Goal: Transaction & Acquisition: Subscribe to service/newsletter

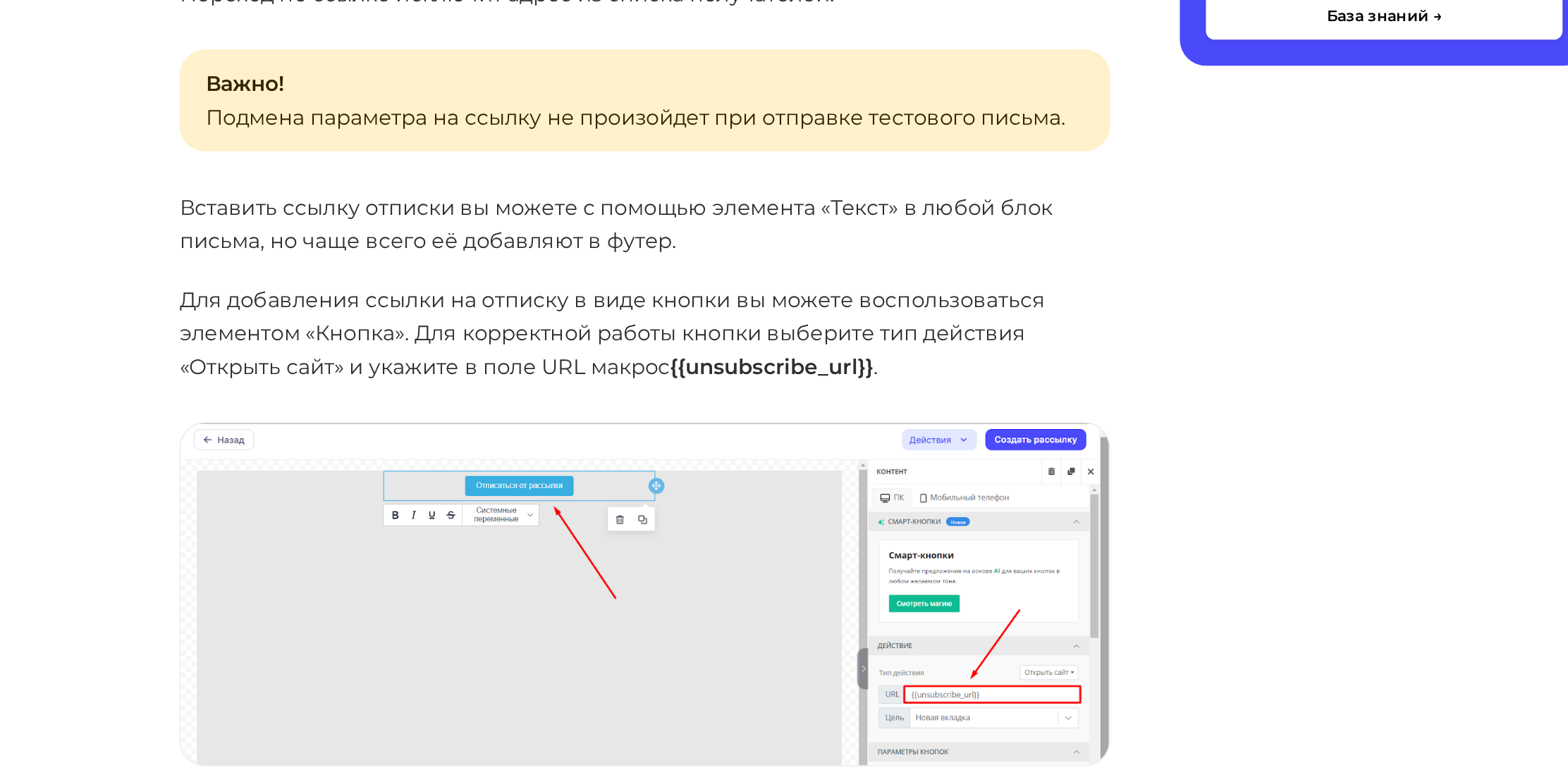
scroll to position [1421, 0]
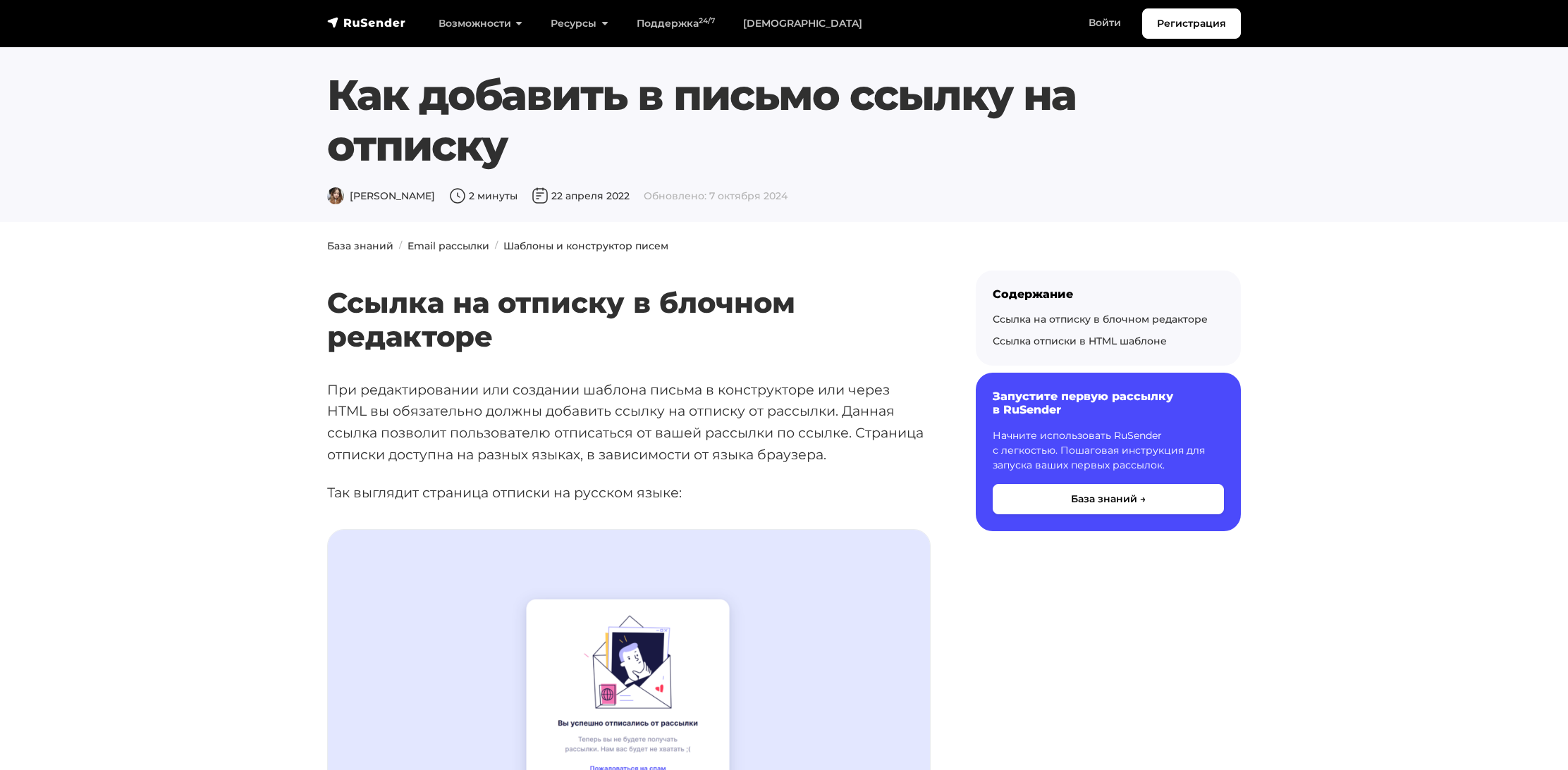
click at [459, 247] on h2 "Ссылка на отписку в блочном редакторе" at bounding box center [628, 299] width 603 height 109
click at [439, 246] on h2 "Ссылка на отписку в блочном редакторе" at bounding box center [628, 299] width 603 height 109
click at [352, 246] on h2 "Ссылка на отписку в блочном редакторе" at bounding box center [628, 299] width 603 height 109
click at [369, 26] on img "navbar" at bounding box center [366, 22] width 79 height 14
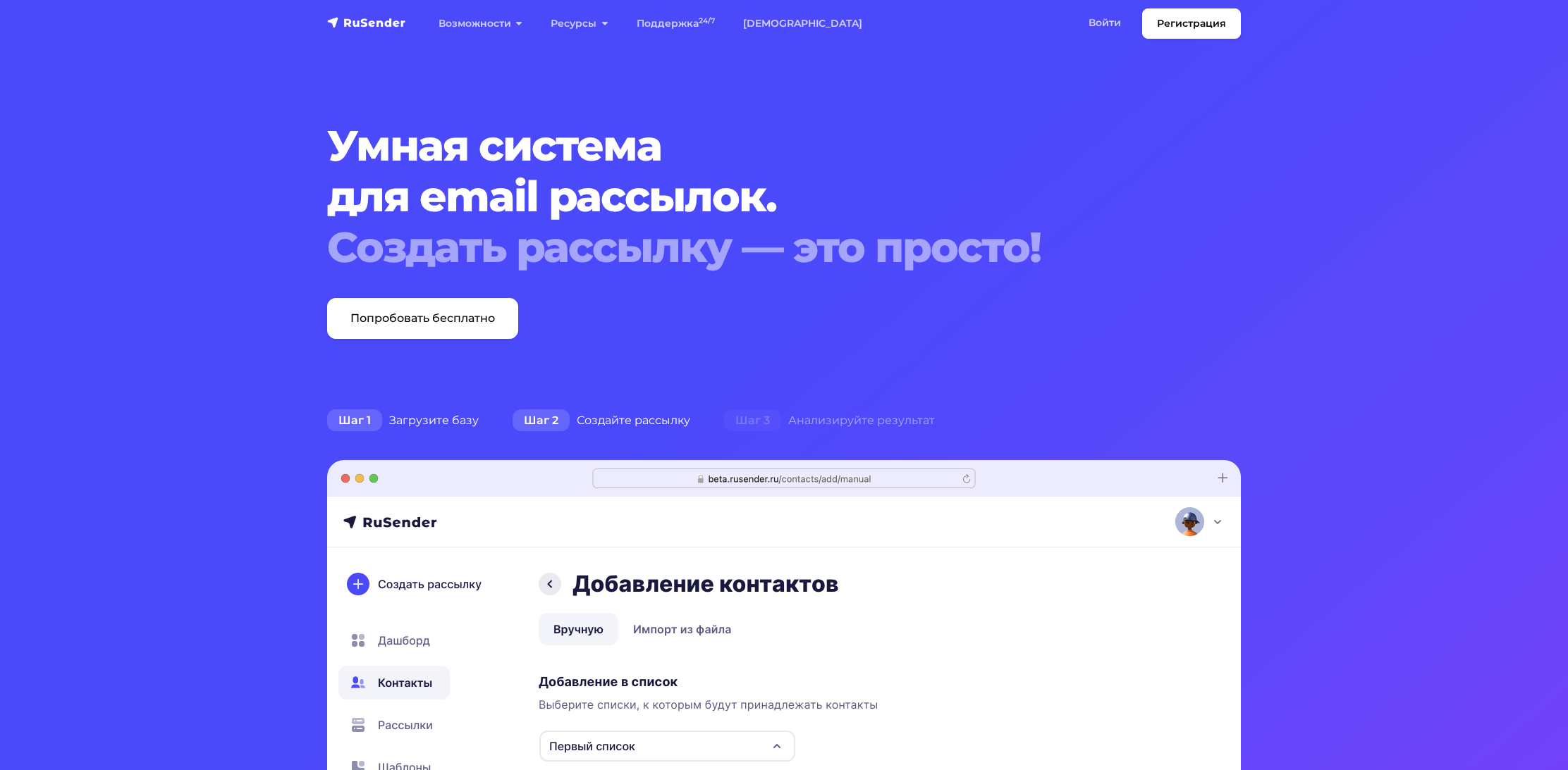
click at [587, 419] on div "Шаг 2 Создайте рассылку" at bounding box center [601, 420] width 211 height 28
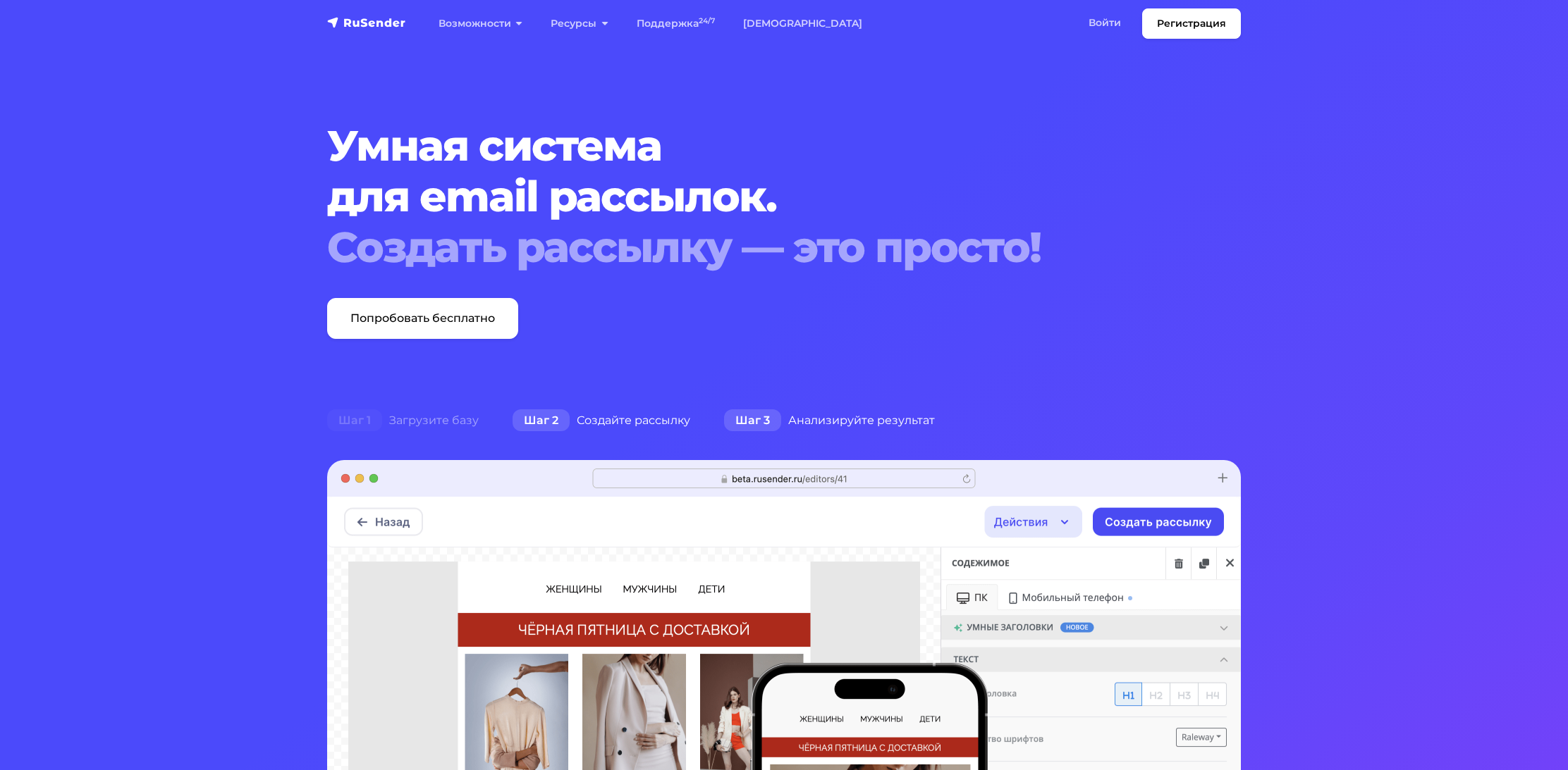
click at [803, 422] on div "Шаг 3 Анализируйте результат" at bounding box center [829, 420] width 245 height 28
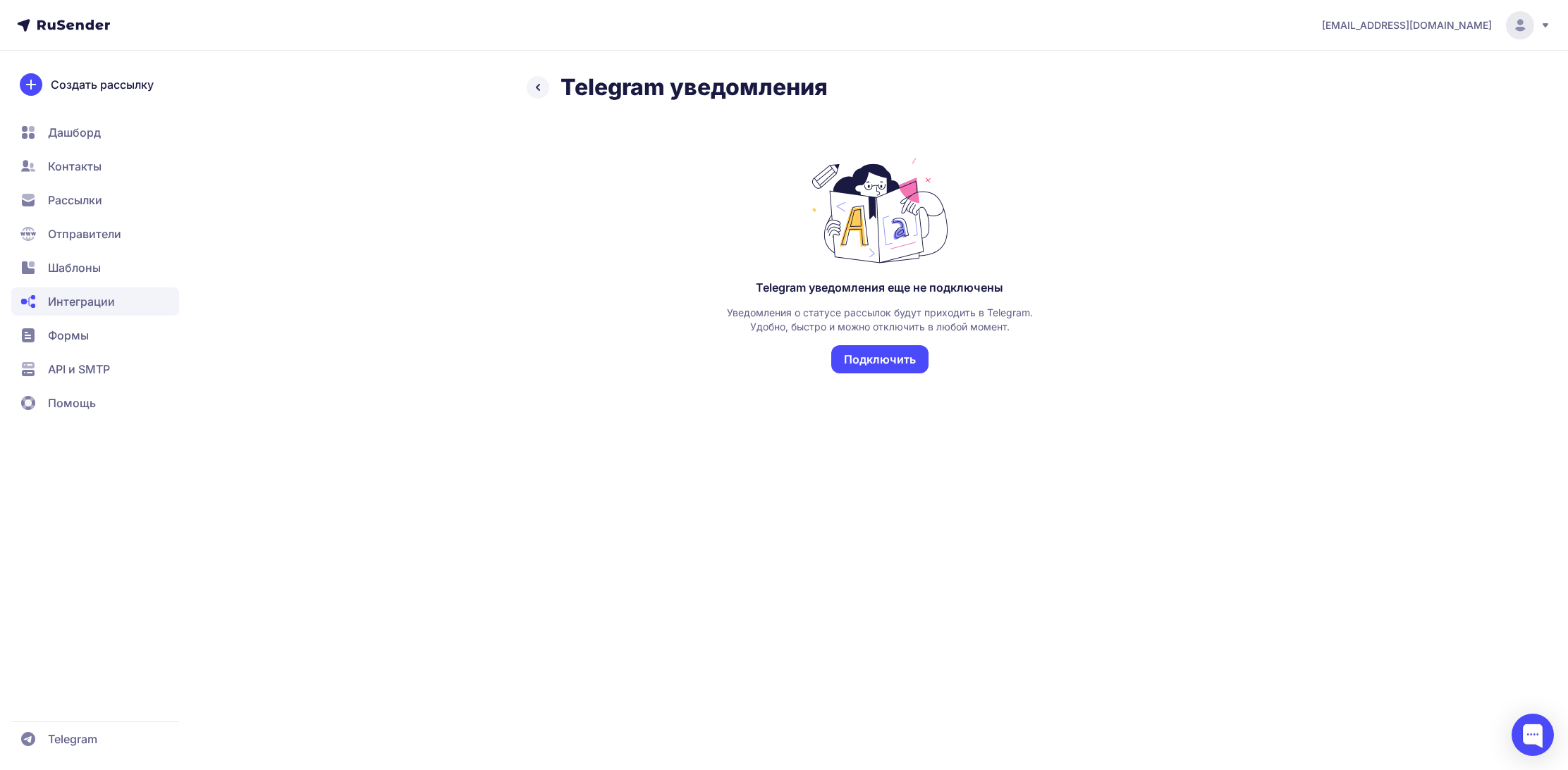
click at [888, 356] on button "Подключить" at bounding box center [879, 359] width 97 height 28
click at [537, 85] on icon at bounding box center [537, 87] width 17 height 17
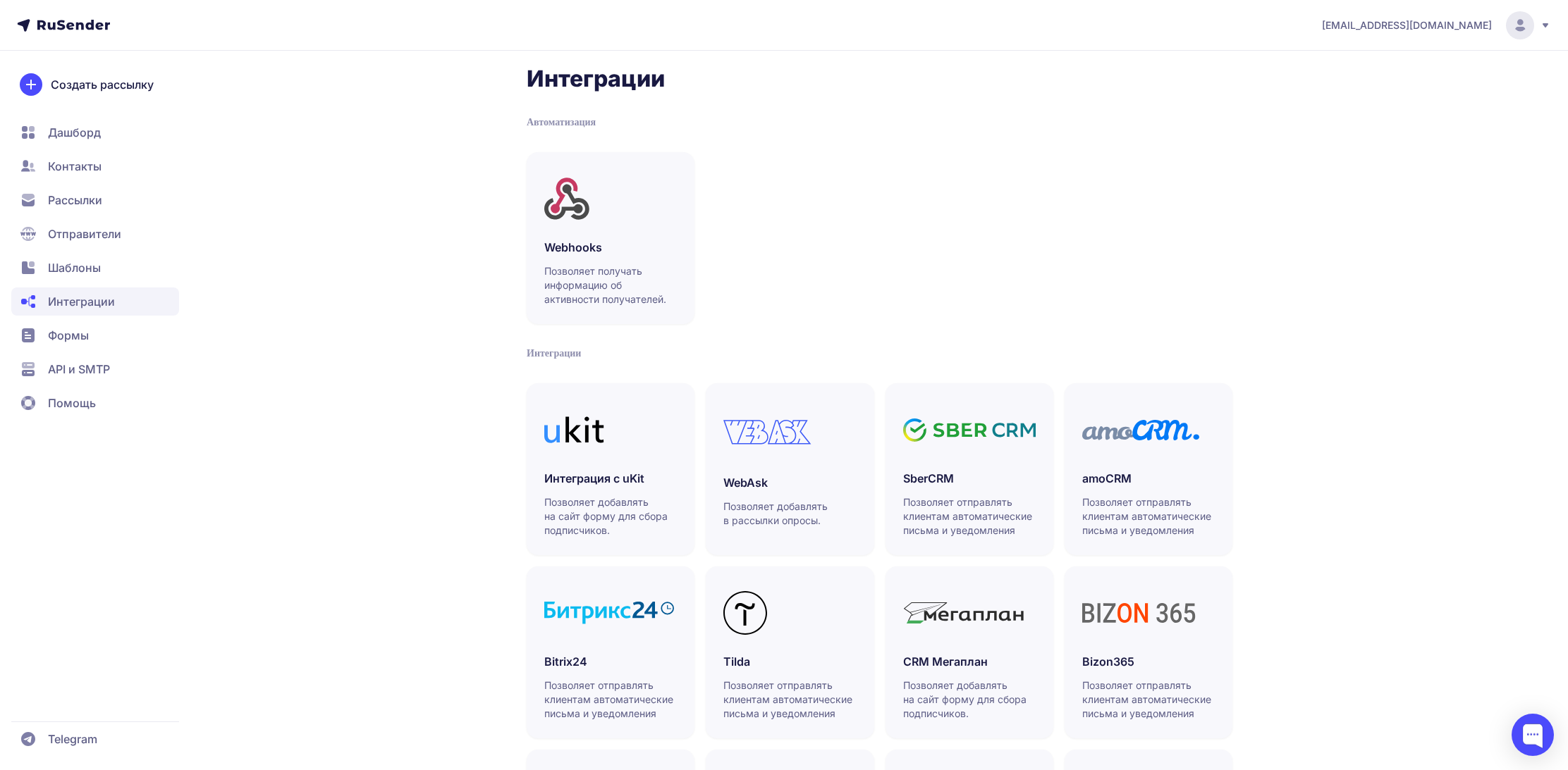
scroll to position [9, 0]
click at [67, 25] on icon at bounding box center [73, 25] width 72 height 10
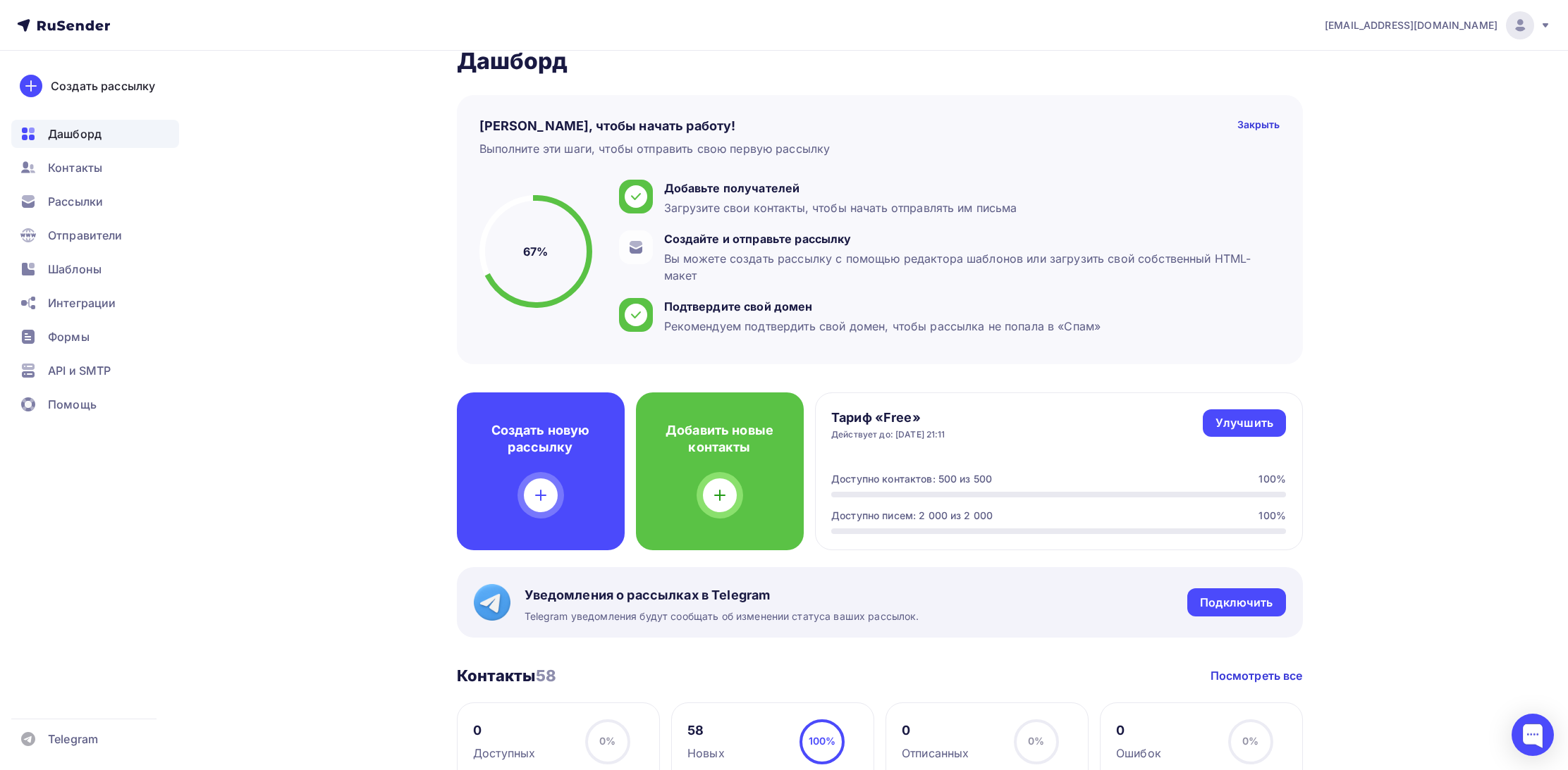
scroll to position [47, 0]
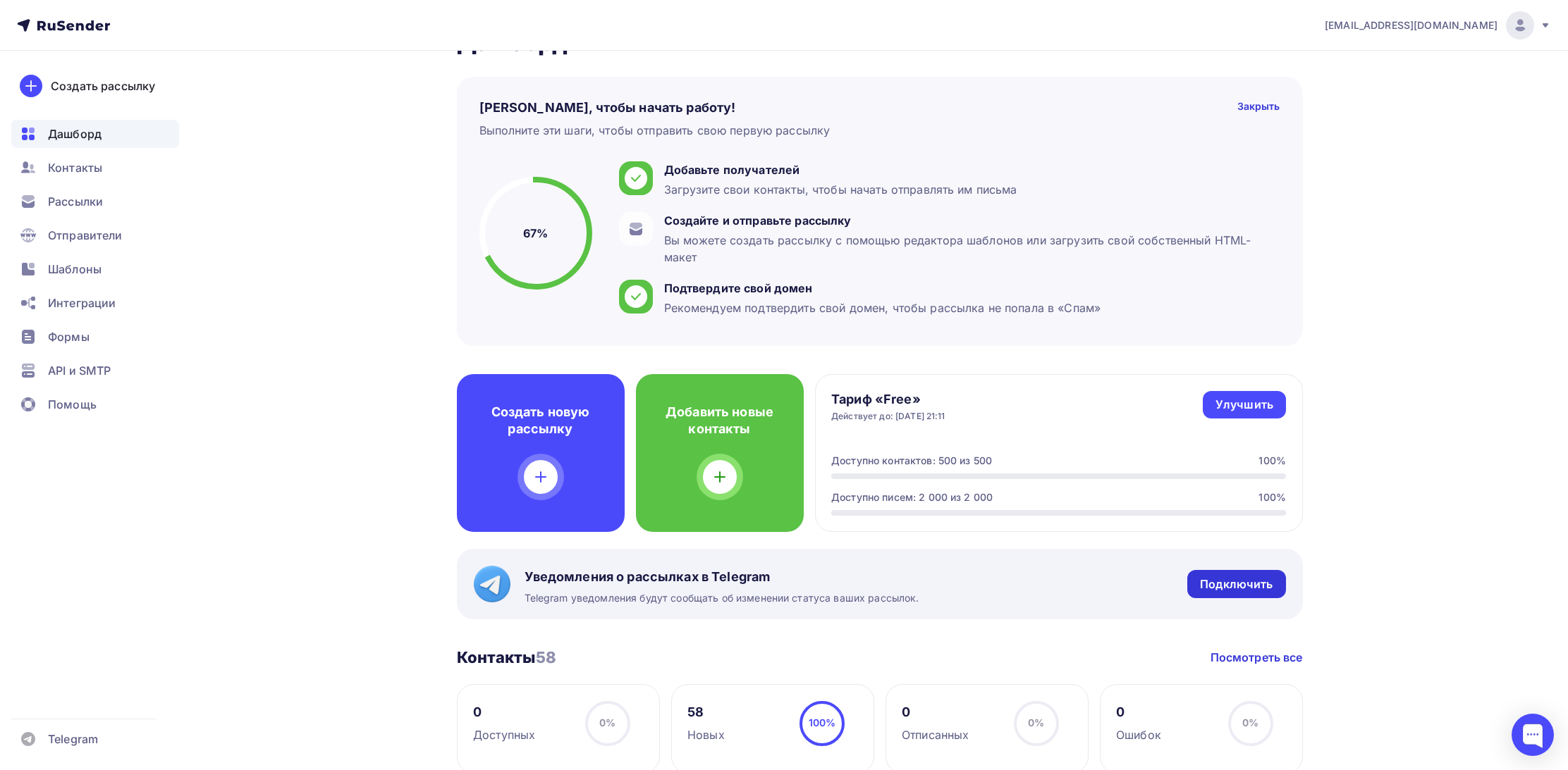
click at [1225, 583] on div "Подключить" at bounding box center [1235, 584] width 72 height 16
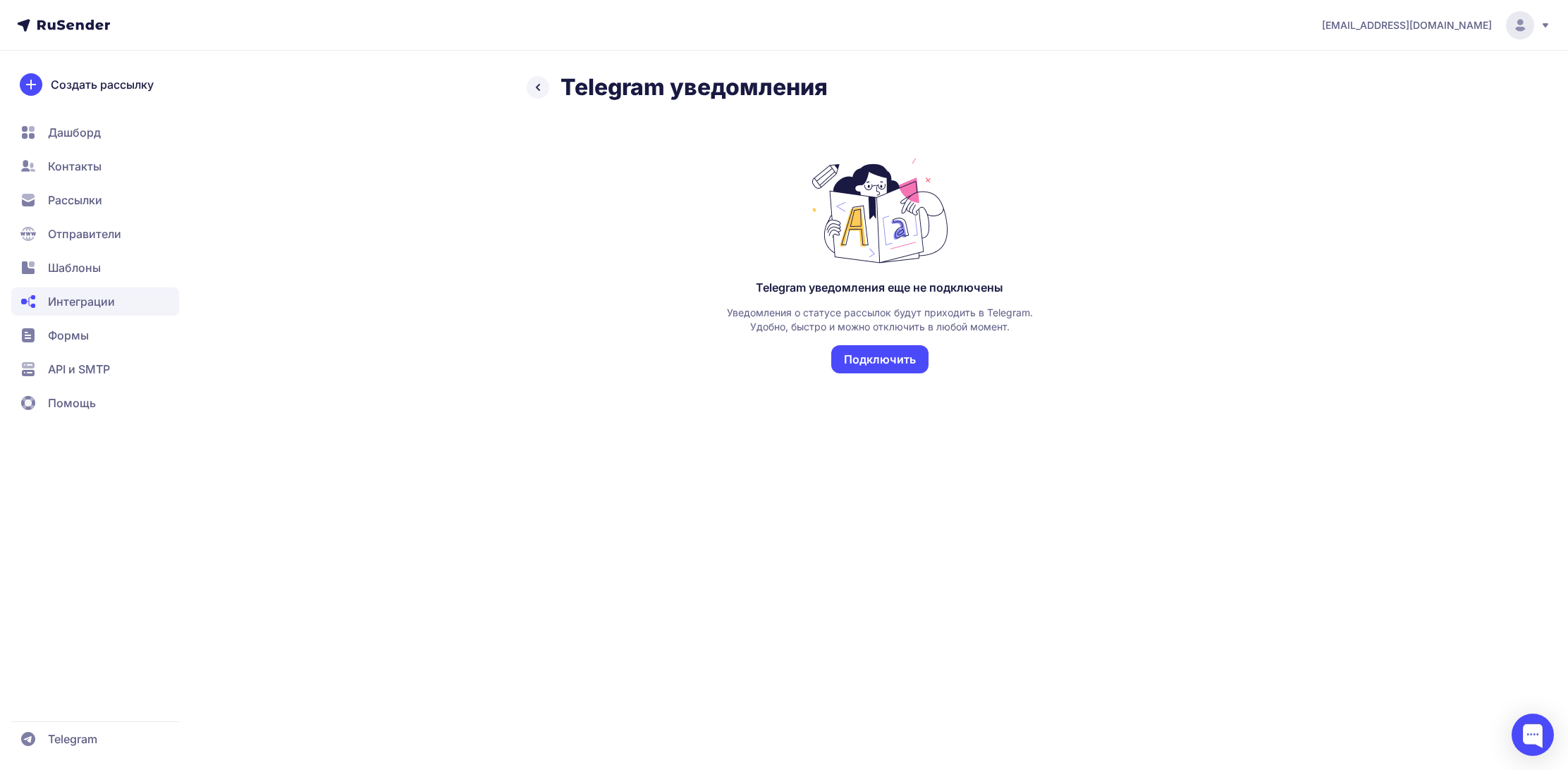
click at [892, 357] on button "Подключить" at bounding box center [879, 359] width 97 height 28
click at [68, 27] on icon at bounding box center [73, 25] width 72 height 10
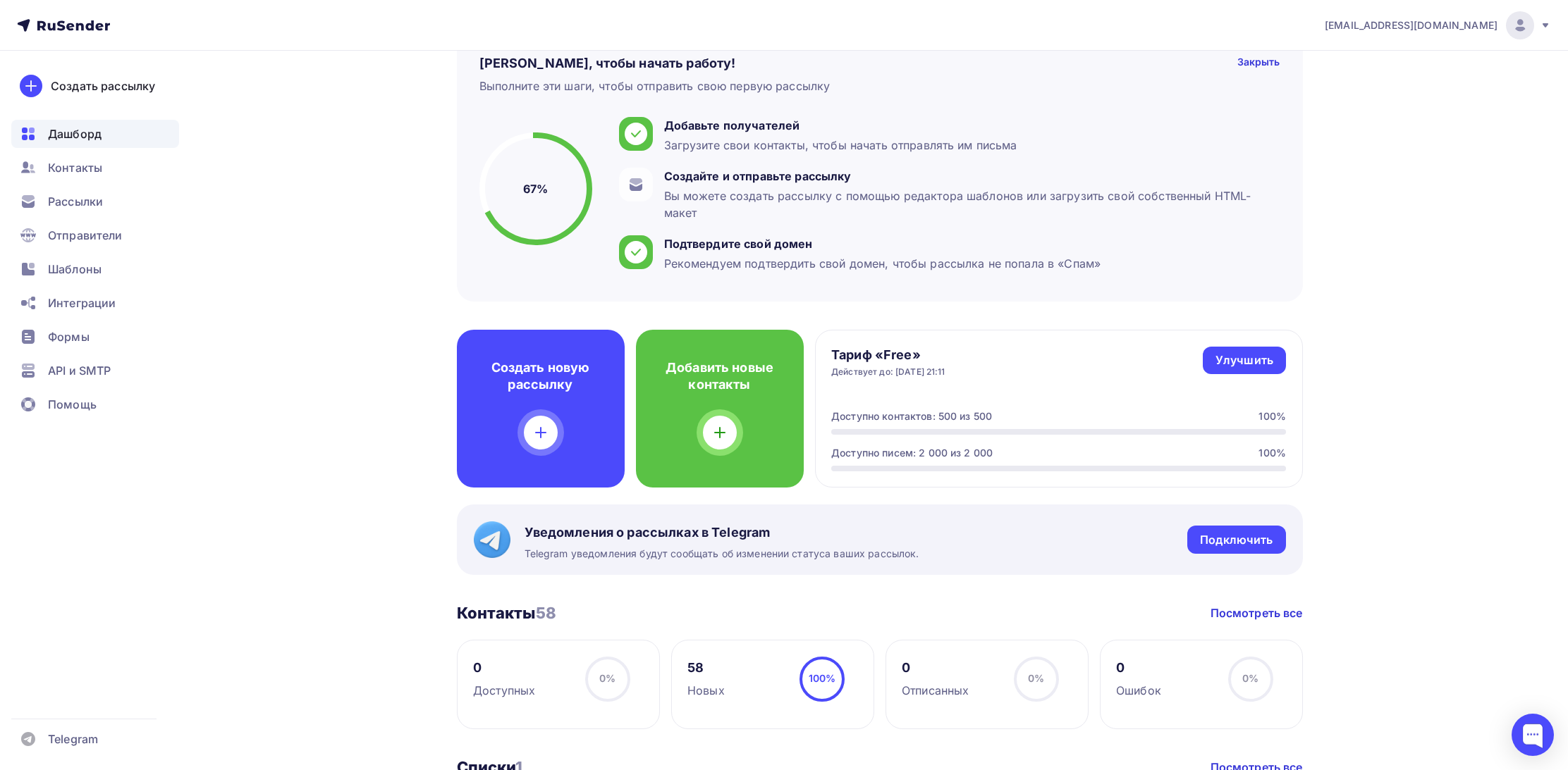
scroll to position [151, 0]
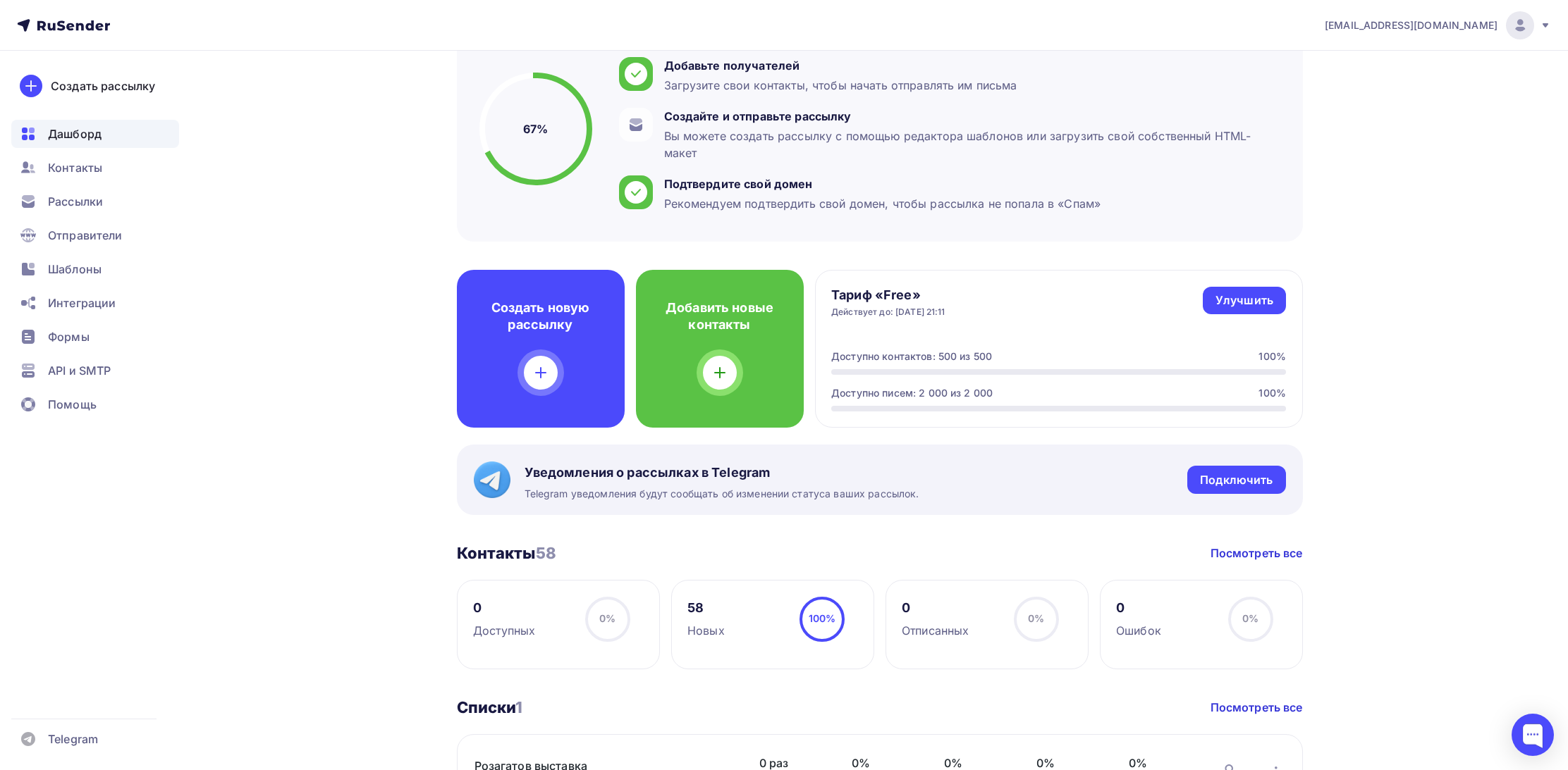
click at [371, 354] on div "[PERSON_NAME] Пару шагов, чтобы начать работу! Закрыть Выполните эти шаги, чтоб…" at bounding box center [784, 498] width 1155 height 1199
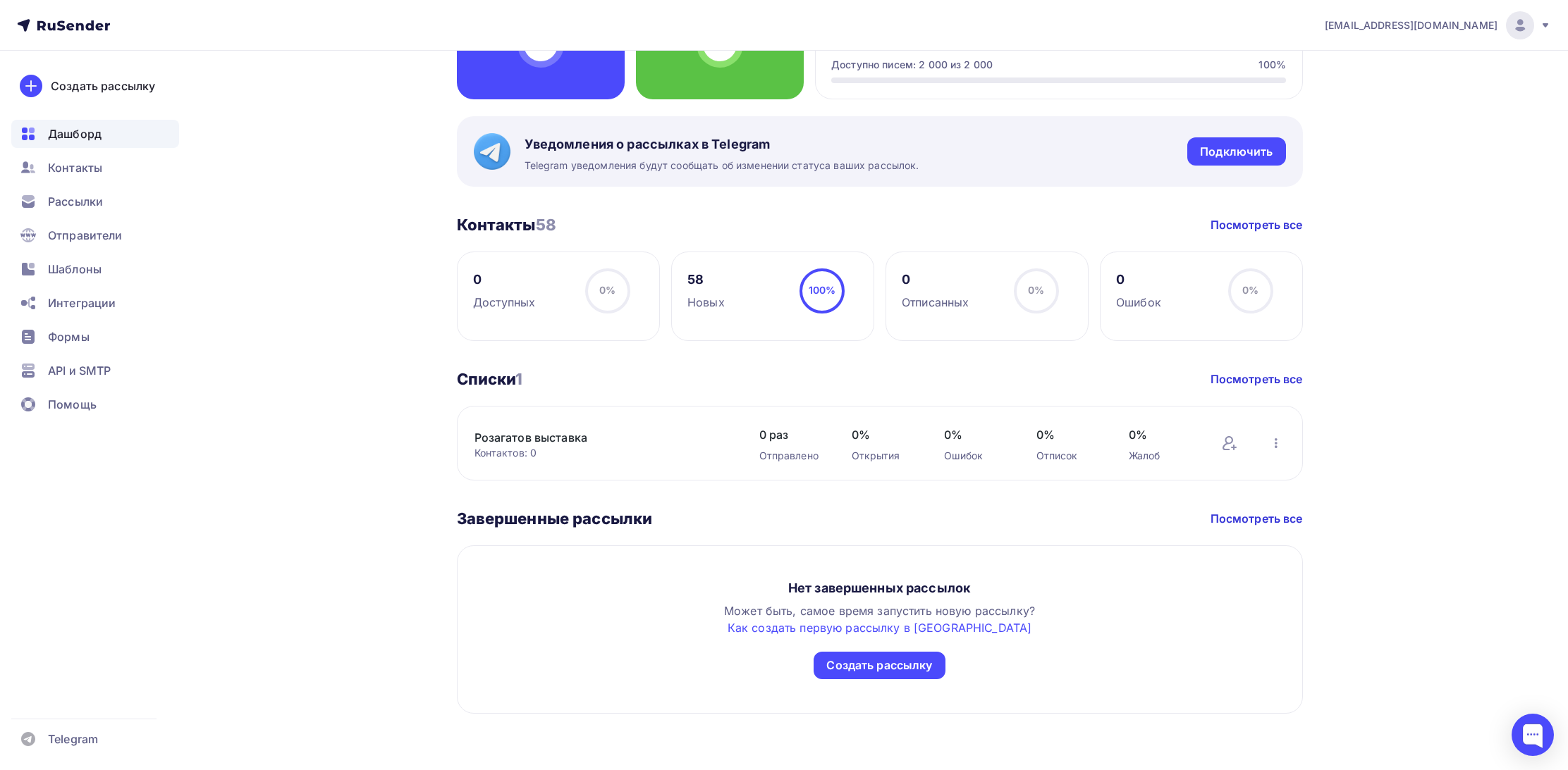
scroll to position [482, 0]
click at [65, 264] on span "Шаблоны" at bounding box center [75, 269] width 53 height 17
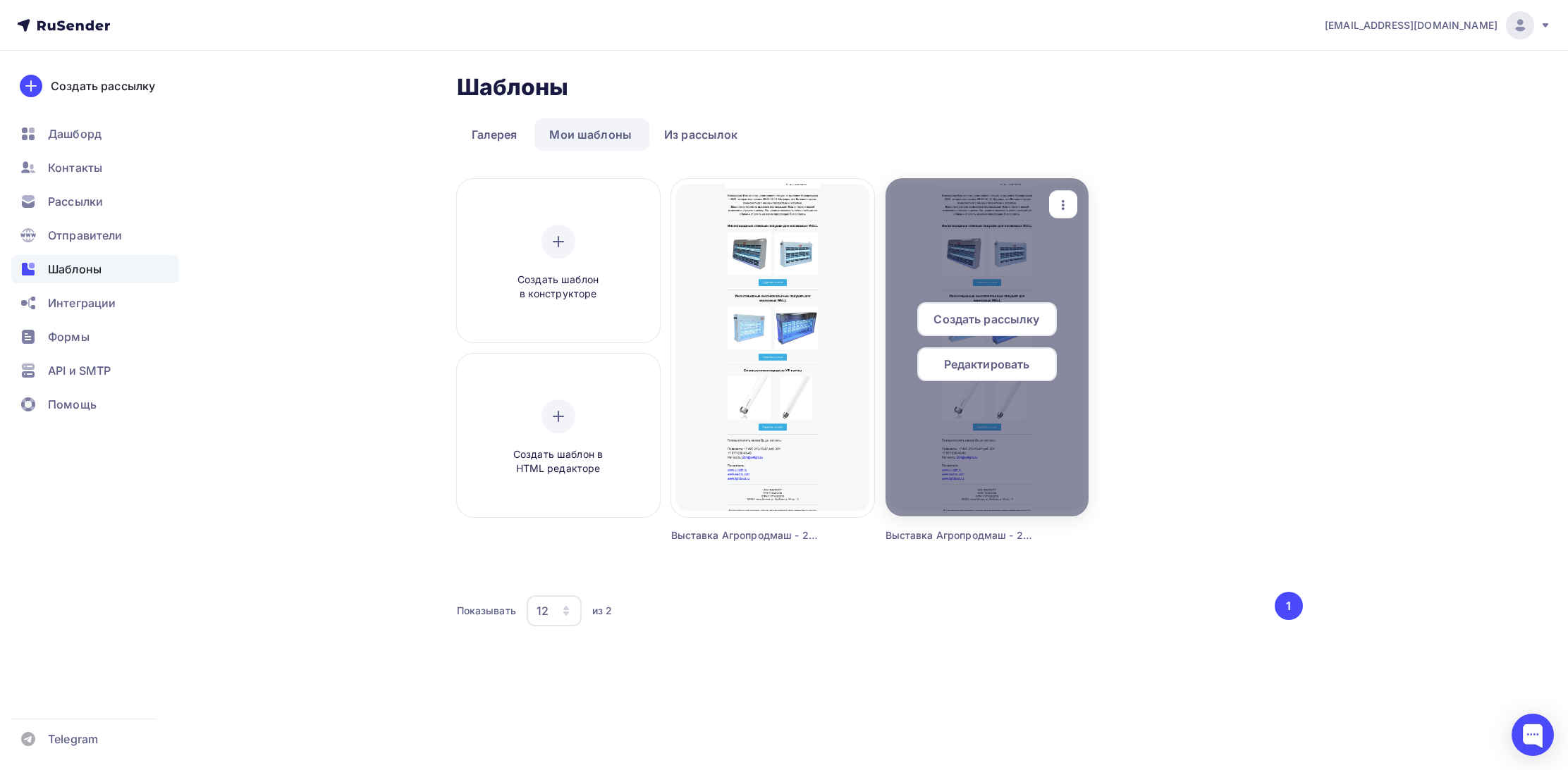
click at [997, 445] on div at bounding box center [987, 347] width 203 height 338
click at [992, 363] on span "Редактировать" at bounding box center [987, 364] width 86 height 17
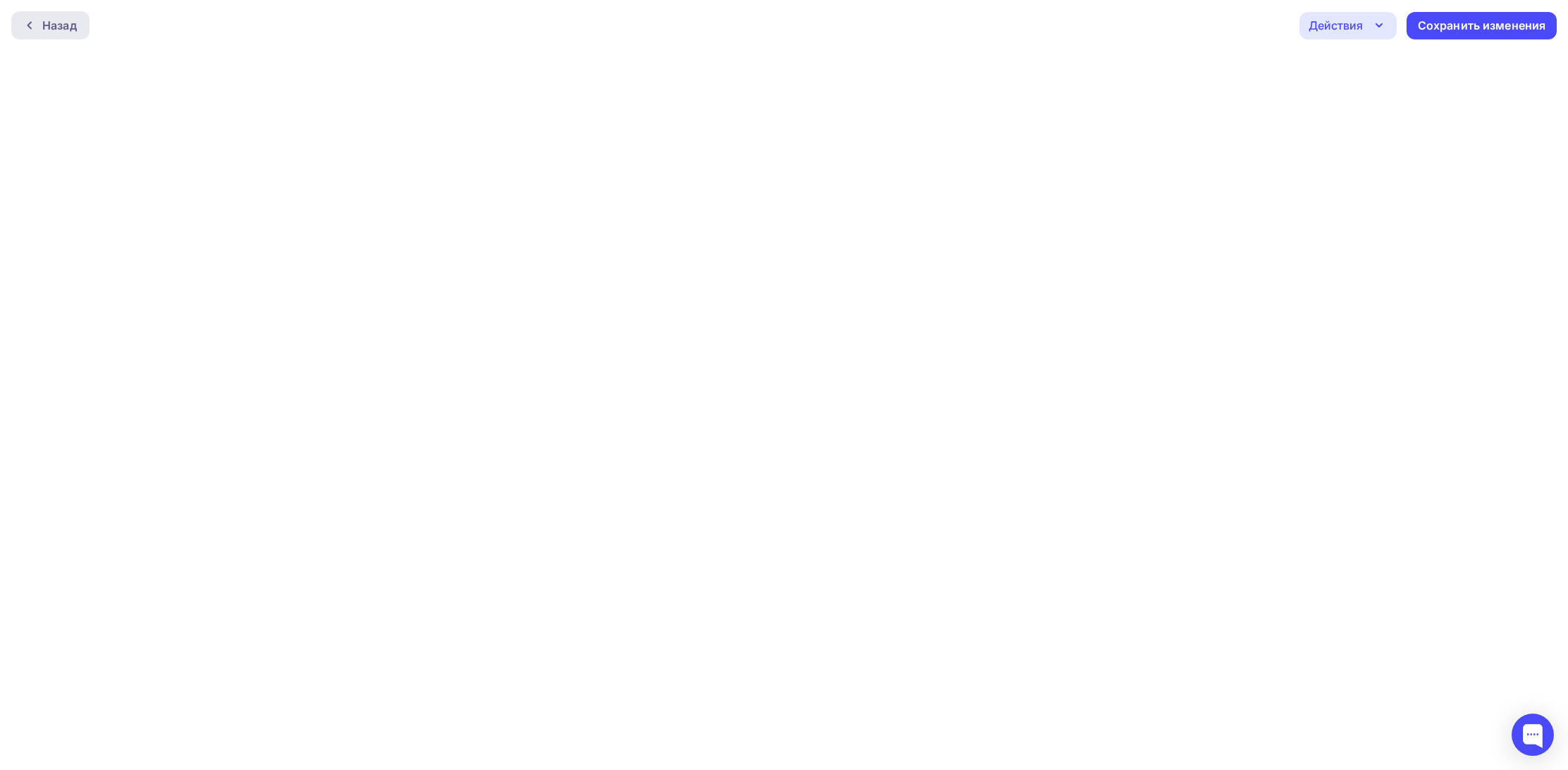
click at [45, 28] on div "Назад" at bounding box center [59, 25] width 34 height 17
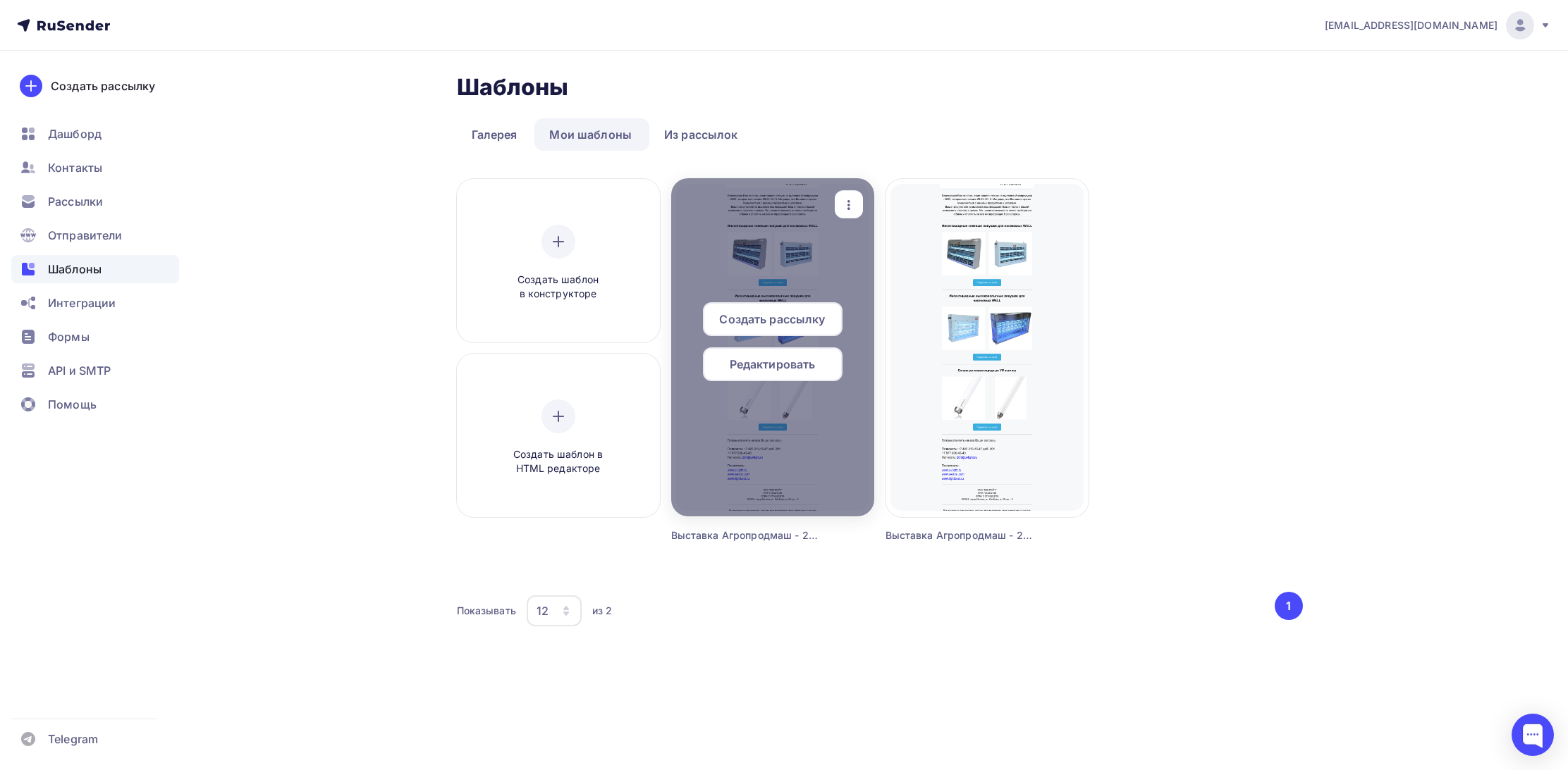
click at [778, 359] on span "Редактировать" at bounding box center [773, 364] width 86 height 17
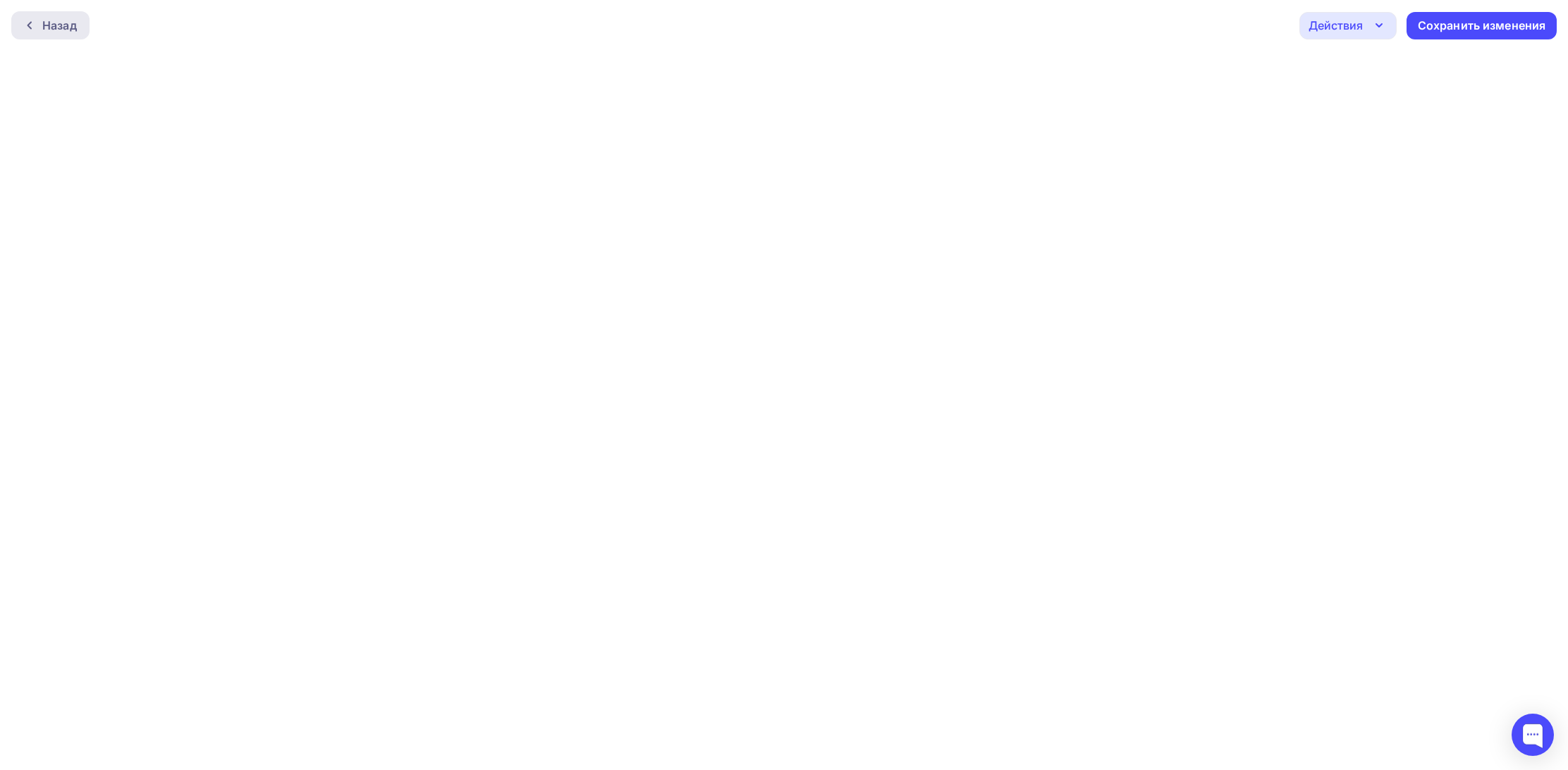
click at [34, 23] on icon at bounding box center [29, 25] width 11 height 11
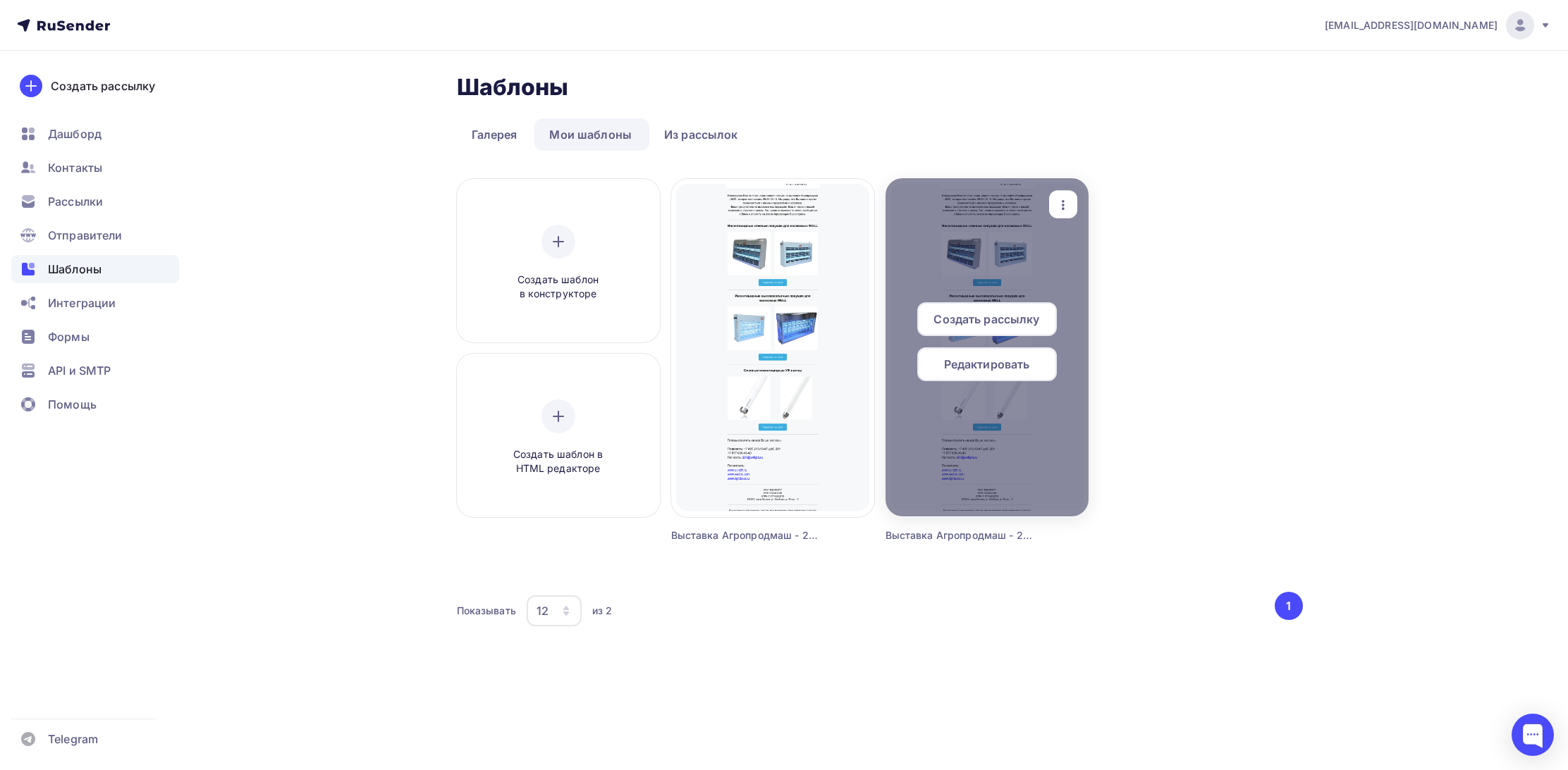
click at [1057, 206] on icon "button" at bounding box center [1063, 205] width 17 height 17
click at [1109, 340] on div "Удалить" at bounding box center [1116, 340] width 47 height 17
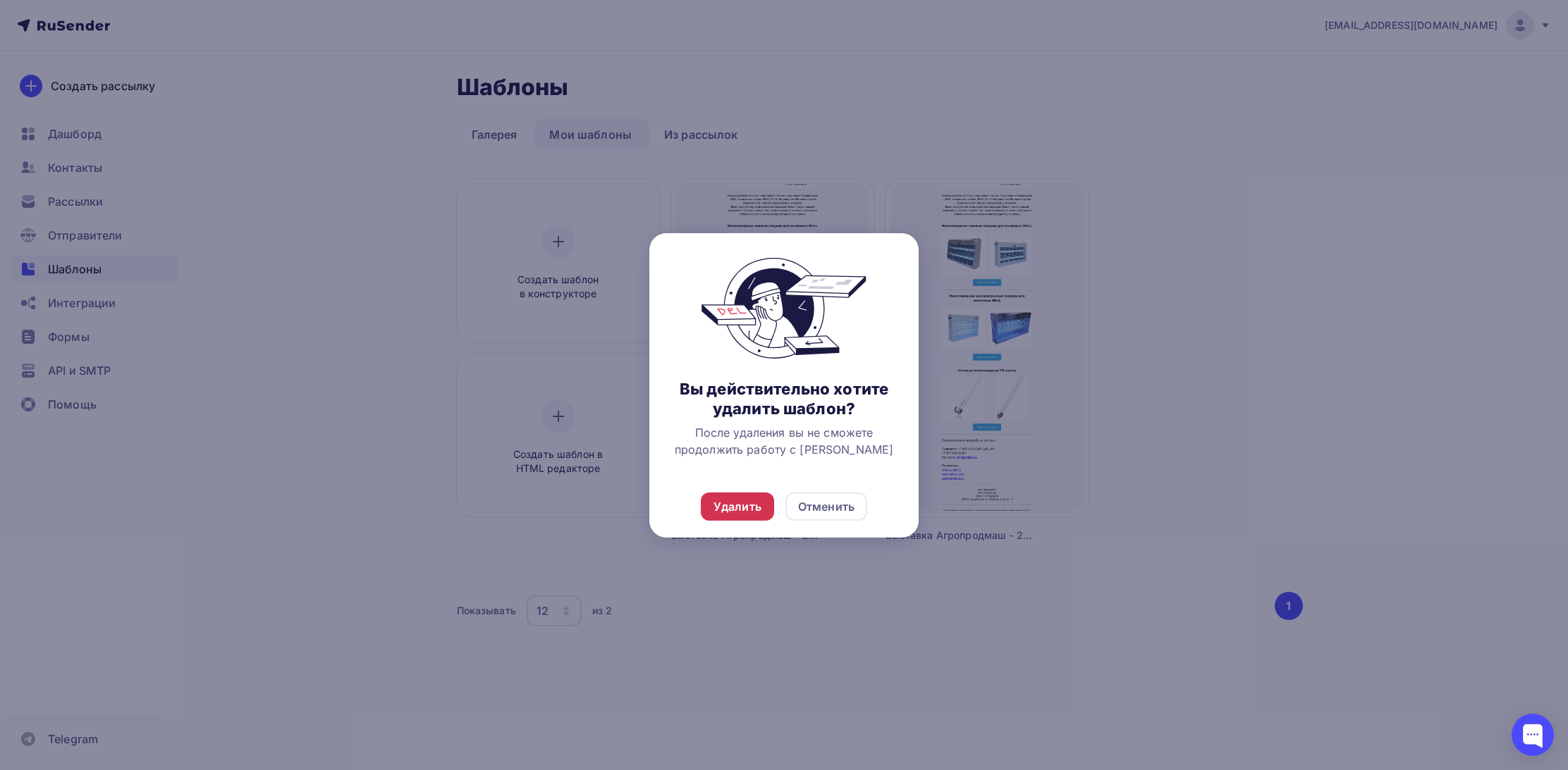
click at [746, 515] on div "Удалить" at bounding box center [738, 506] width 48 height 17
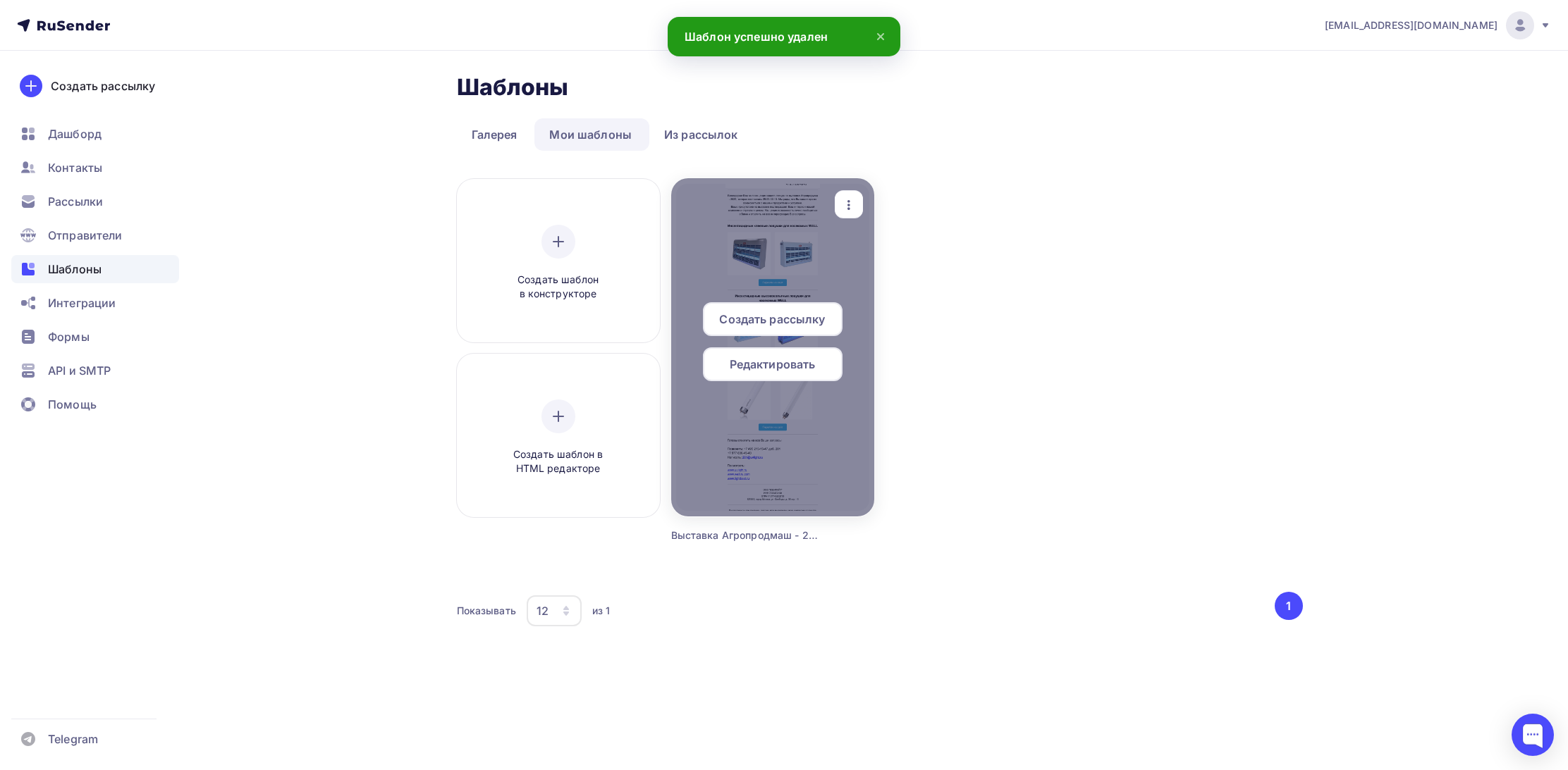
click at [760, 365] on span "Редактировать" at bounding box center [773, 364] width 86 height 17
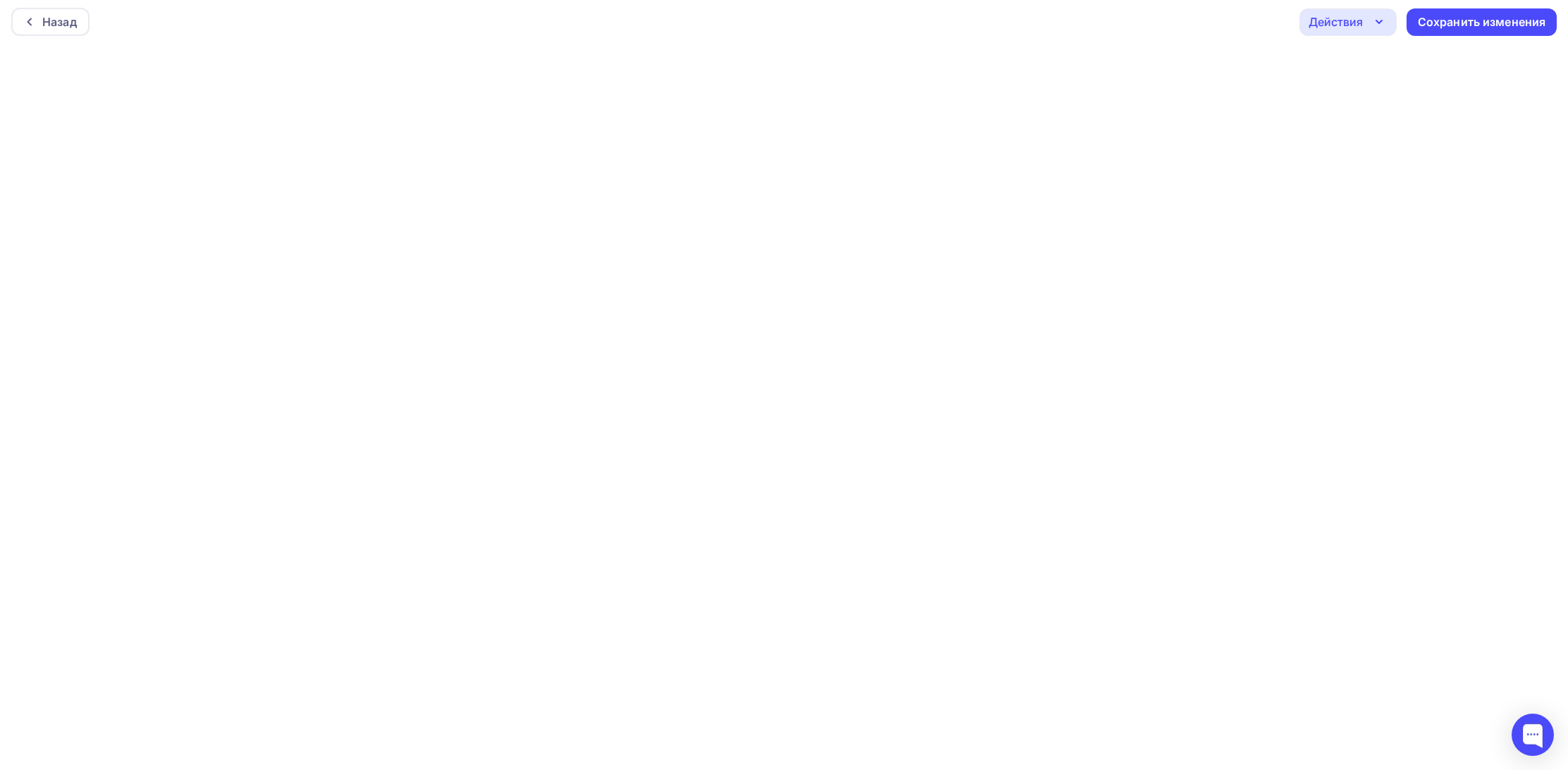
scroll to position [4, 0]
click at [40, 20] on div at bounding box center [33, 21] width 18 height 11
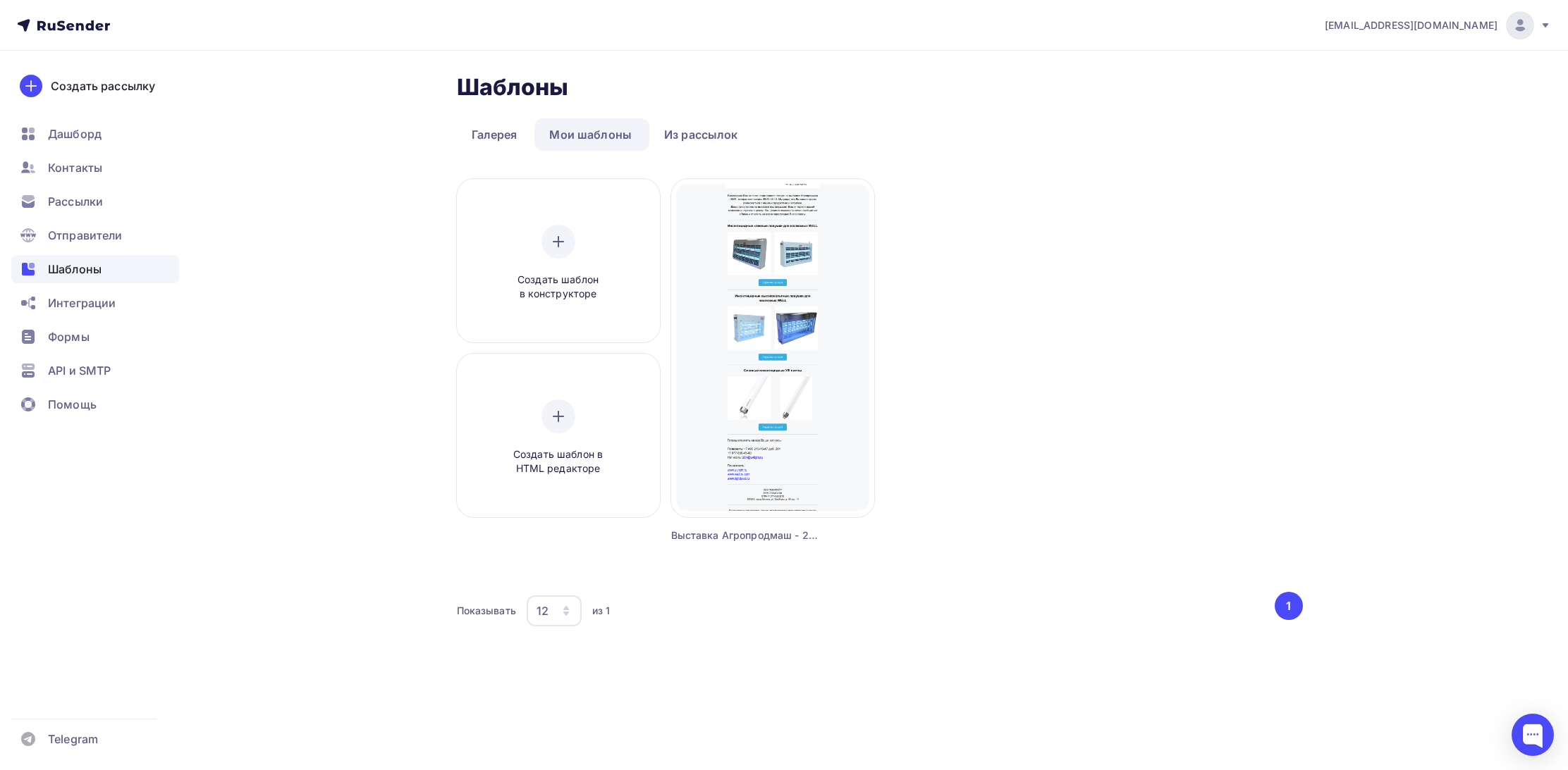
click at [945, 392] on div "Создать шаблон в конструкторе Создать шаблон в HTML редакторе Создать рассылку …" at bounding box center [879, 378] width 846 height 398
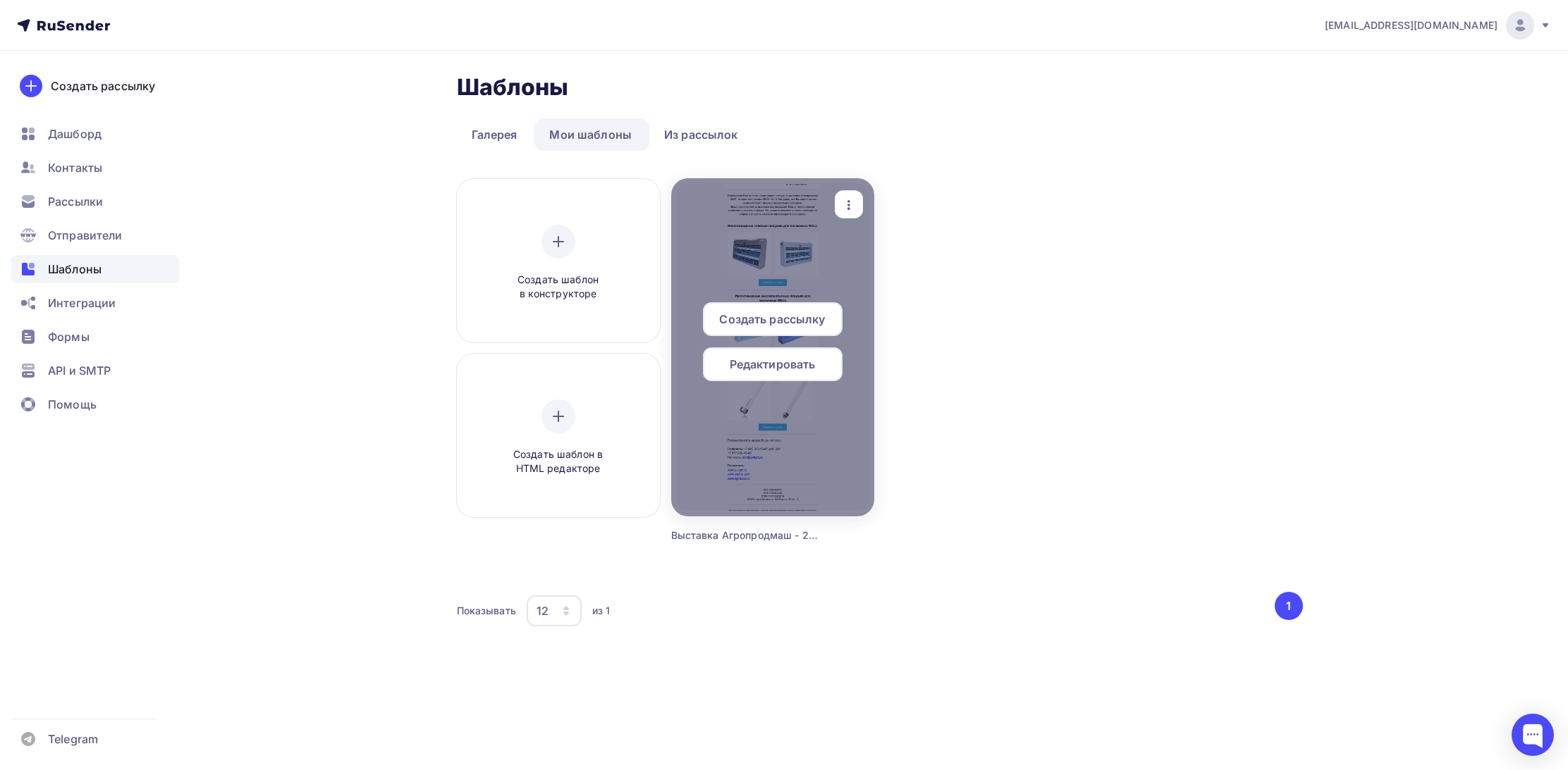
click at [772, 424] on div at bounding box center [773, 347] width 203 height 338
click at [758, 371] on span "Редактировать" at bounding box center [773, 364] width 86 height 17
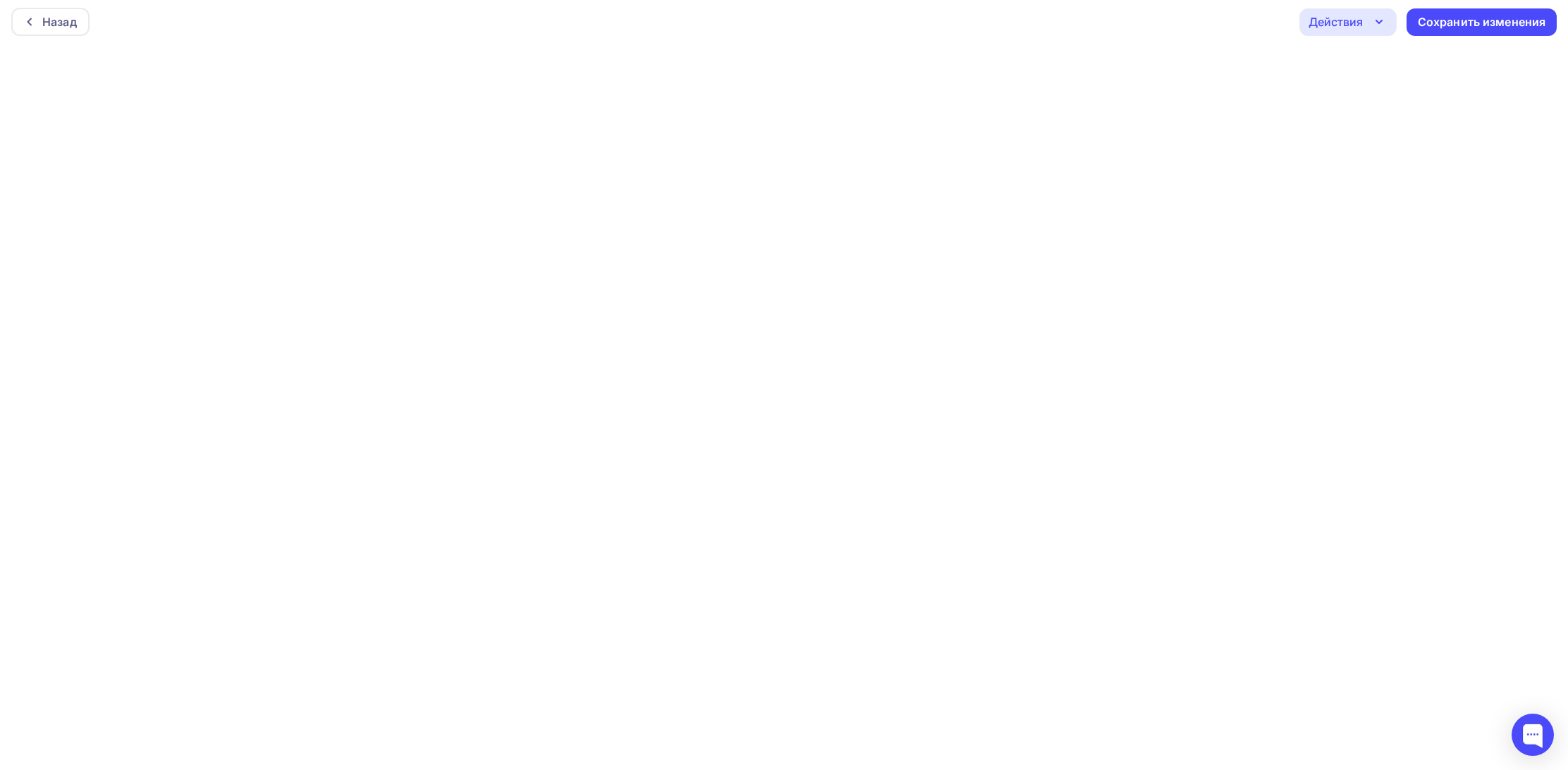
scroll to position [4, 0]
click at [1377, 23] on icon "button" at bounding box center [1379, 21] width 17 height 17
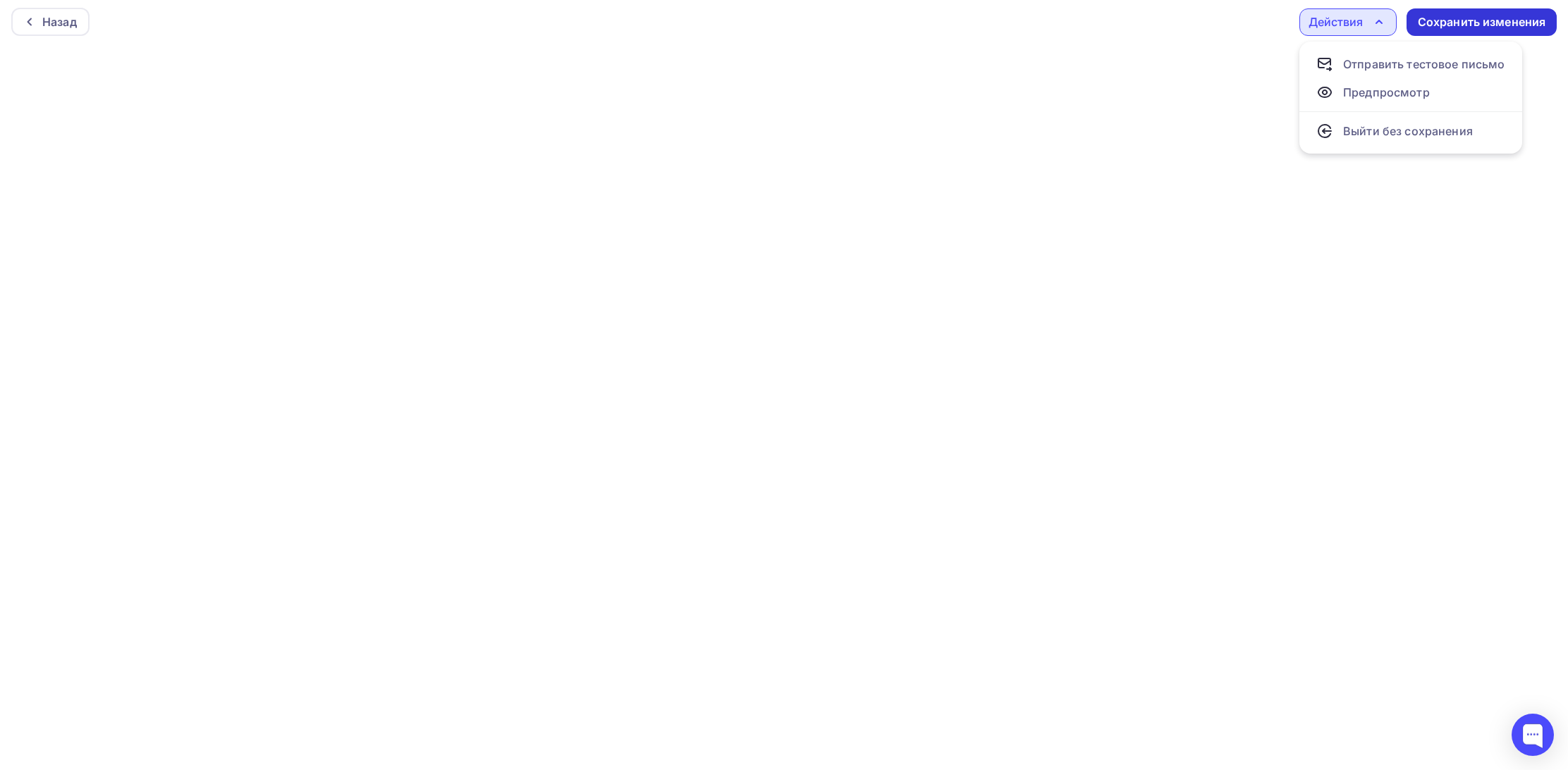
click at [1449, 21] on div "Сохранить изменения" at bounding box center [1482, 22] width 129 height 16
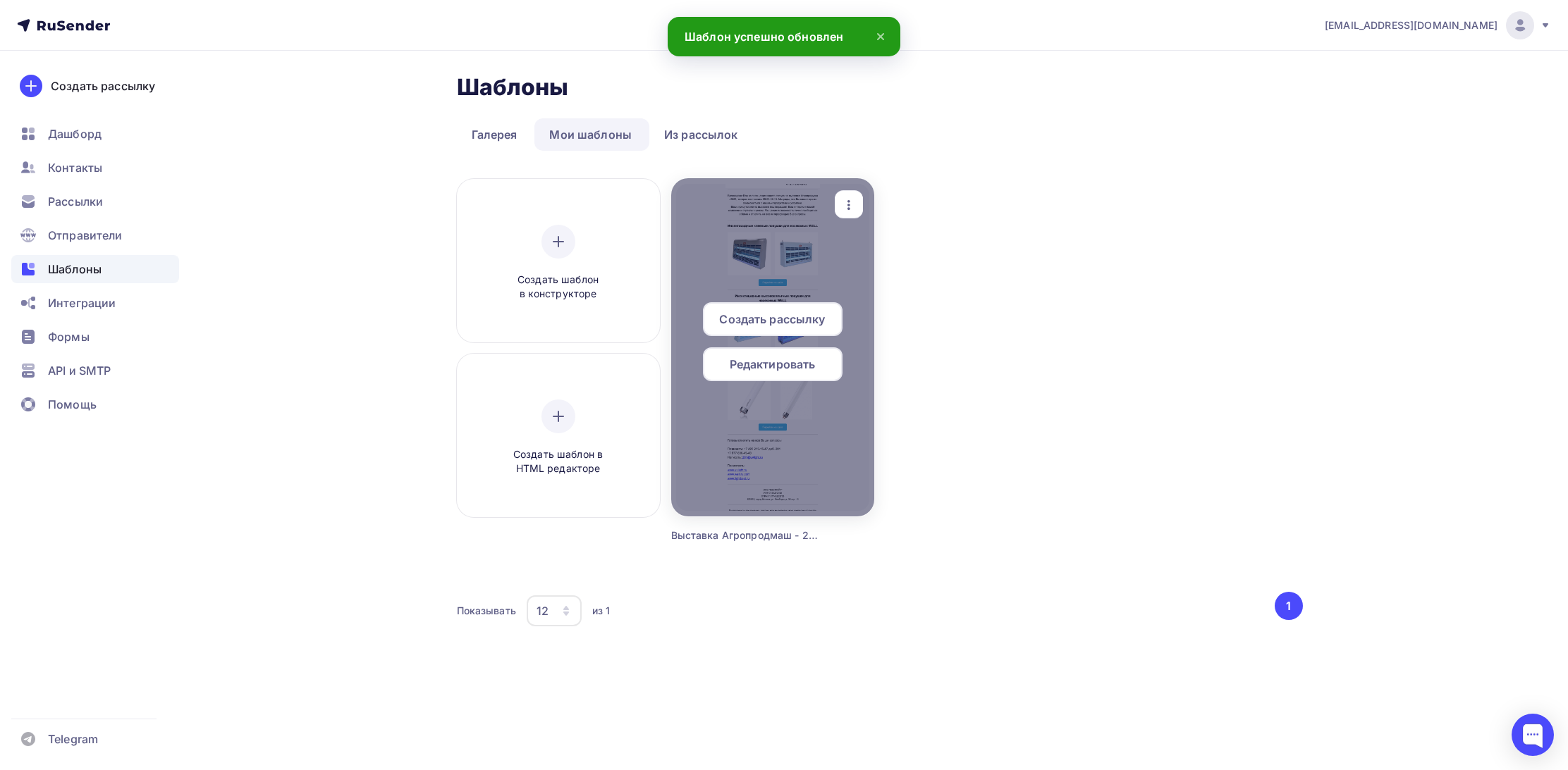
click at [778, 320] on span "Создать рассылку" at bounding box center [772, 319] width 106 height 17
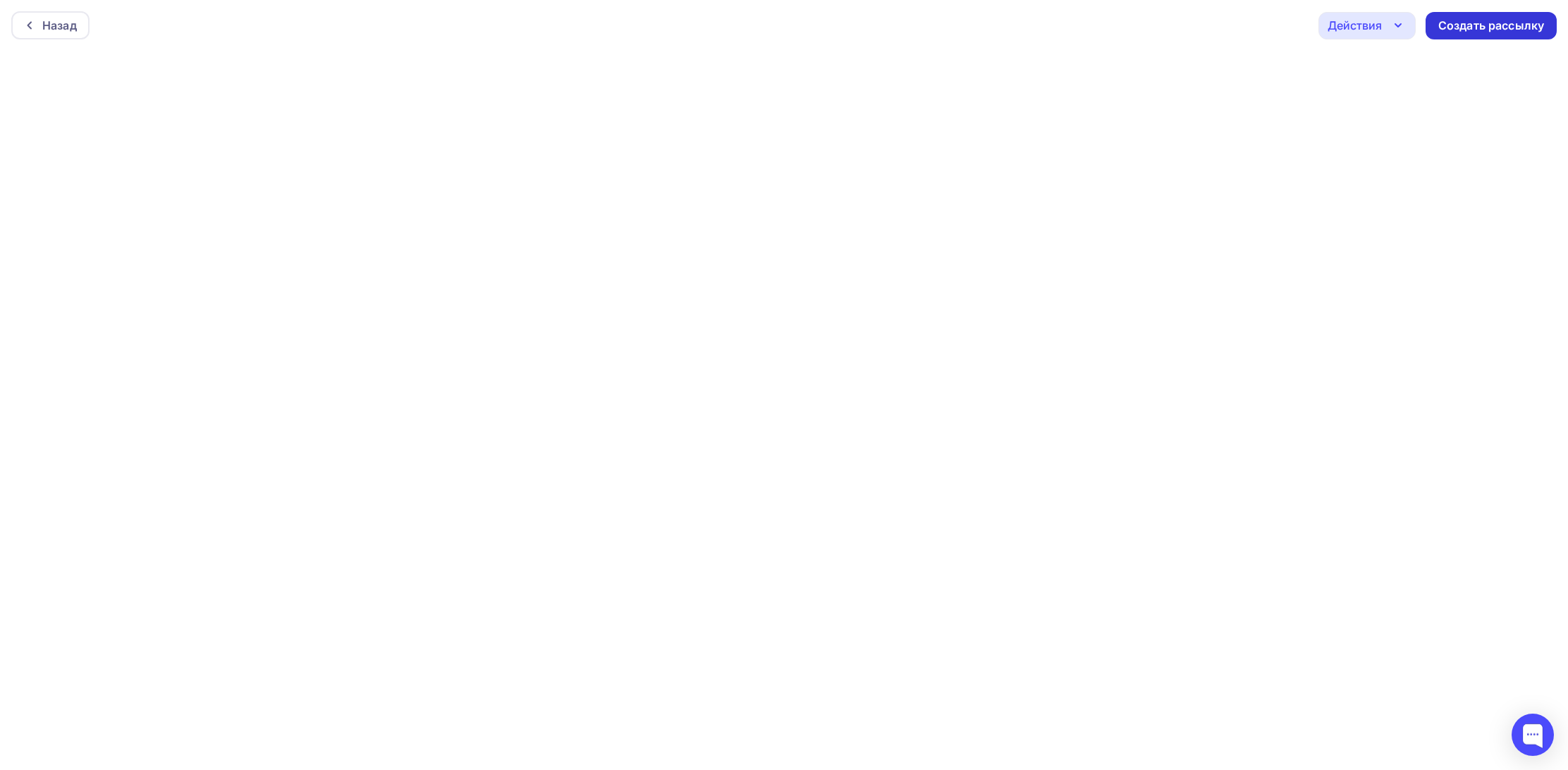
click at [1478, 26] on div "Создать рассылку" at bounding box center [1491, 26] width 106 height 16
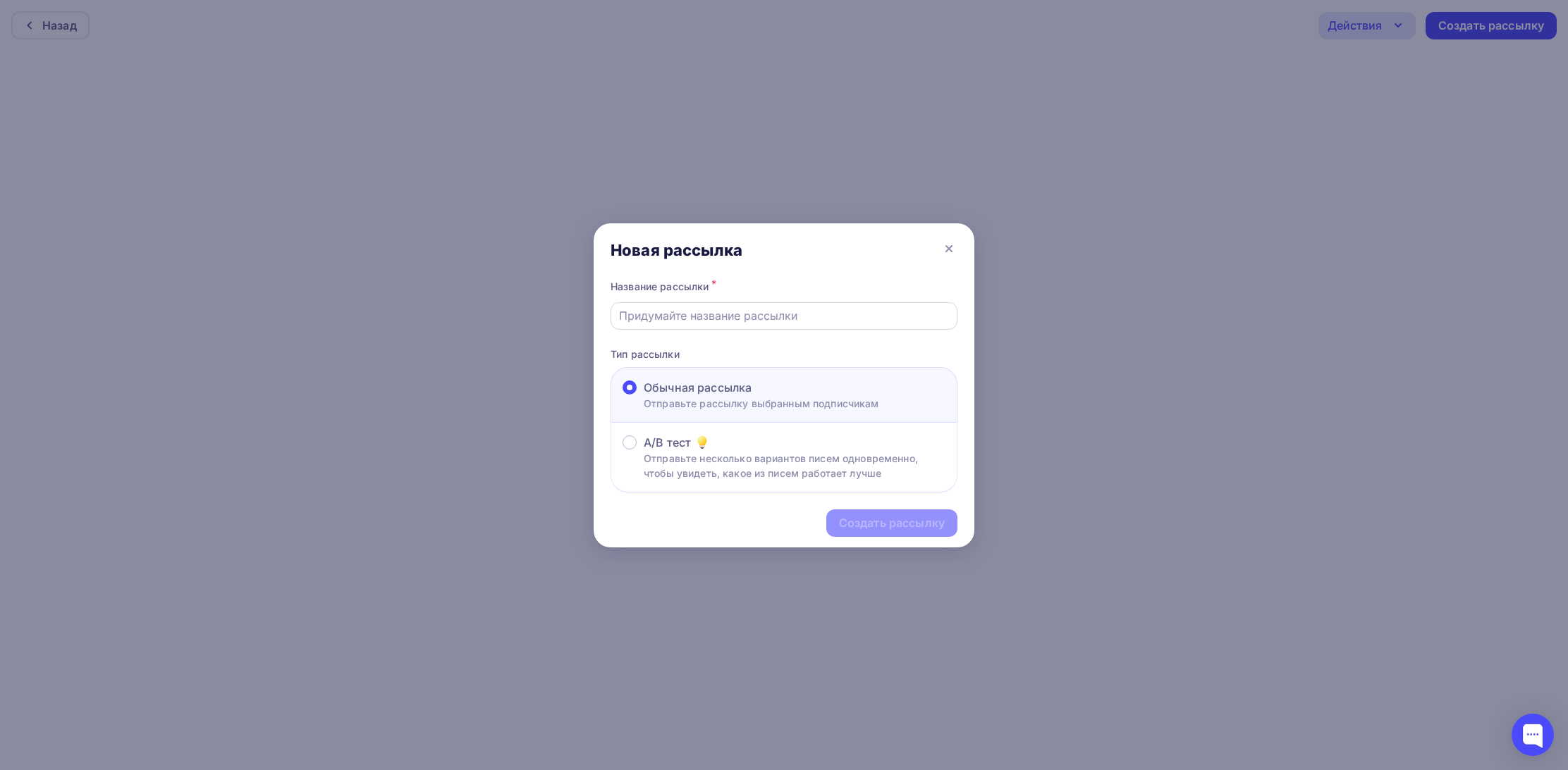
click at [726, 316] on input "text" at bounding box center [784, 315] width 330 height 17
type input "После выставки Розагатов"
click at [879, 522] on div "Создать рассылку" at bounding box center [892, 523] width 106 height 16
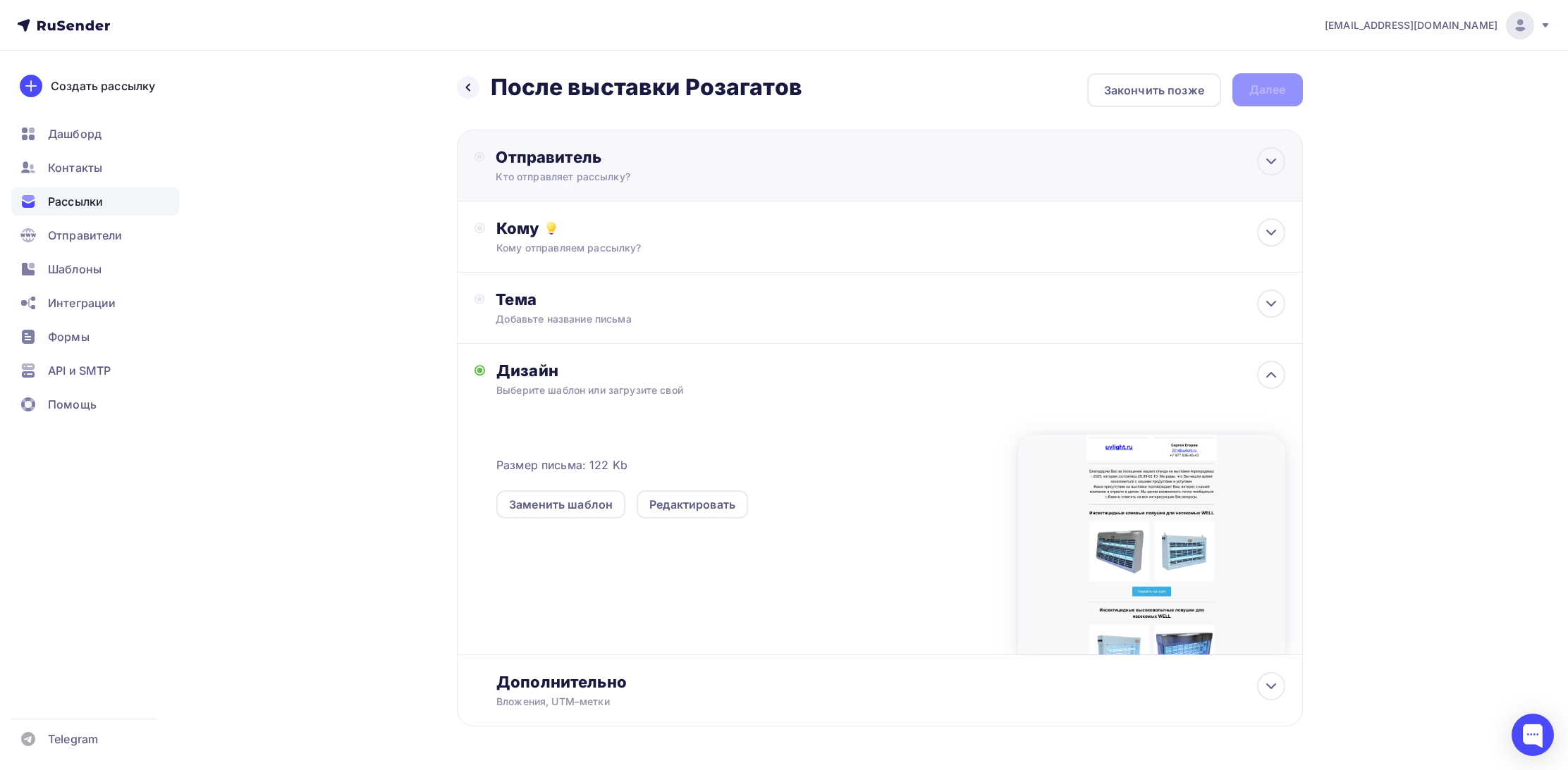
click at [609, 176] on div "Кто отправляет рассылку?" at bounding box center [633, 176] width 275 height 14
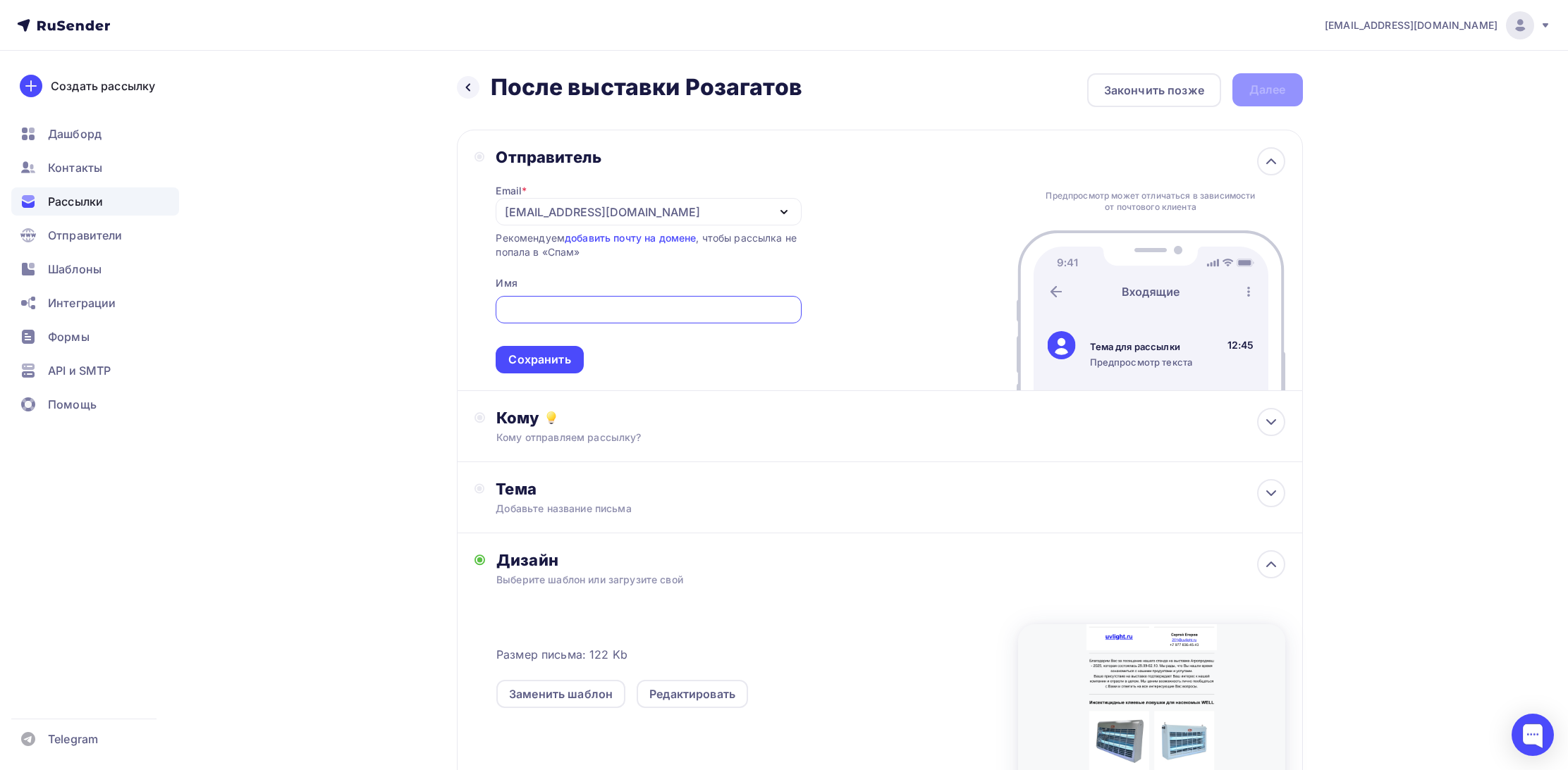
click at [627, 211] on div "[EMAIL_ADDRESS][DOMAIN_NAME]" at bounding box center [648, 212] width 306 height 28
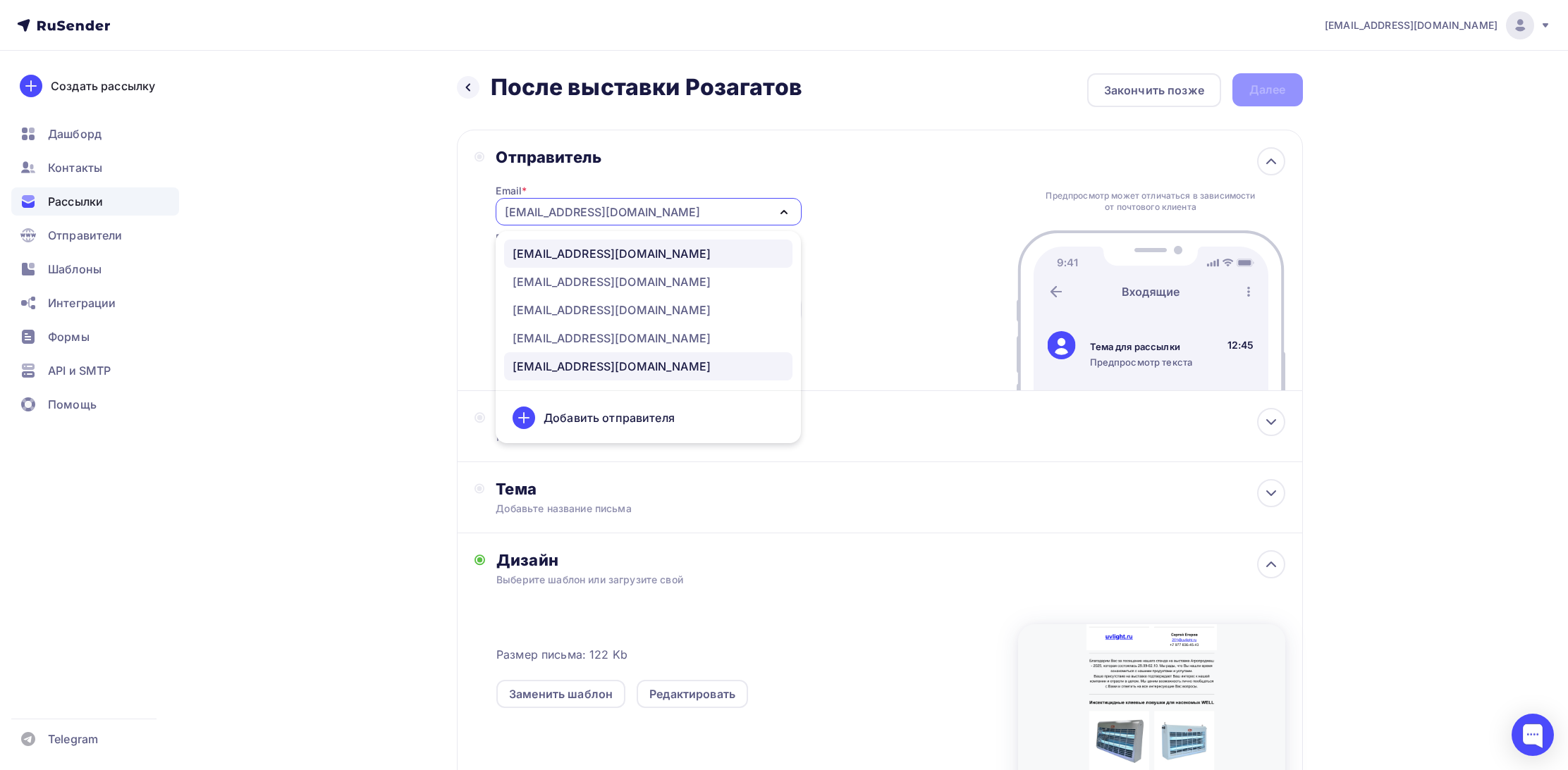
click at [602, 261] on div "info@uvlight.ru" at bounding box center [648, 254] width 271 height 17
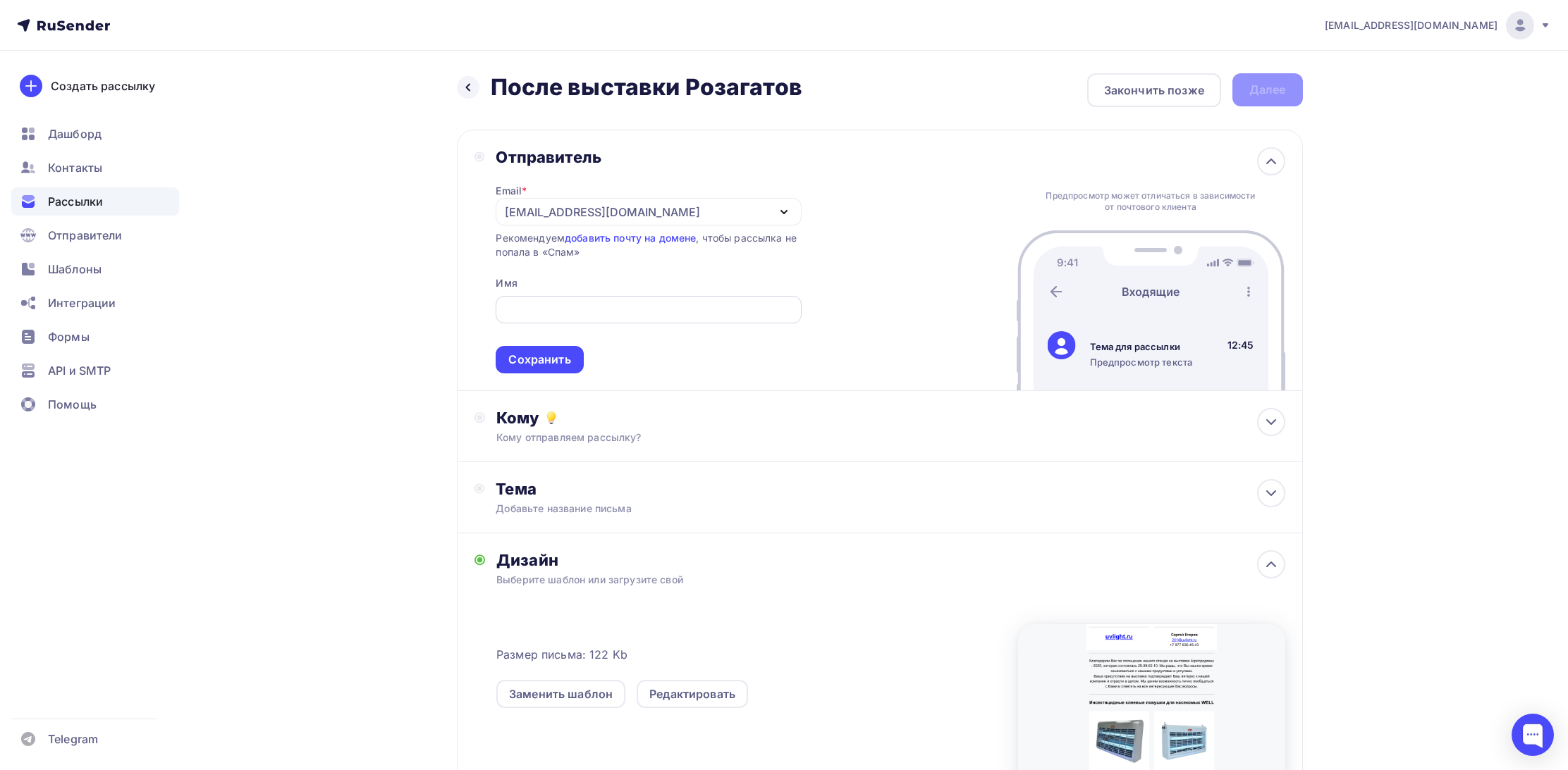
click at [570, 310] on input "text" at bounding box center [648, 310] width 289 height 17
type input "Ю"
type input "UVLIGHT.RU / ООО ЮВИЛАЙТ"
click at [710, 346] on span "UVLIGHT.RU / ООО ЮВИЛАЙТ Сохранить" at bounding box center [648, 332] width 306 height 83
click at [556, 359] on div "Сохранить" at bounding box center [539, 359] width 62 height 16
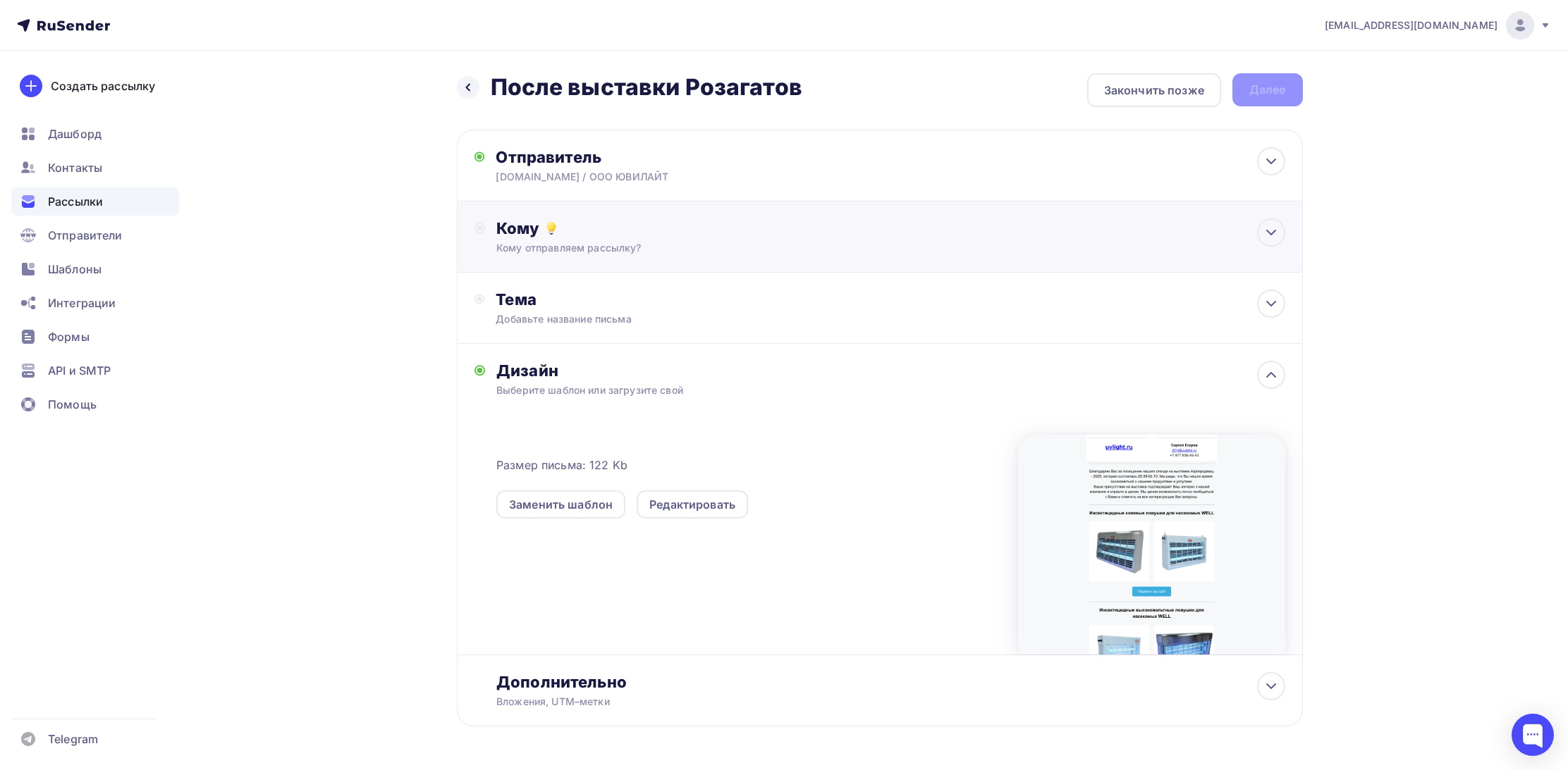
click at [563, 248] on div "Кому отправляем рассылку?" at bounding box center [851, 248] width 710 height 14
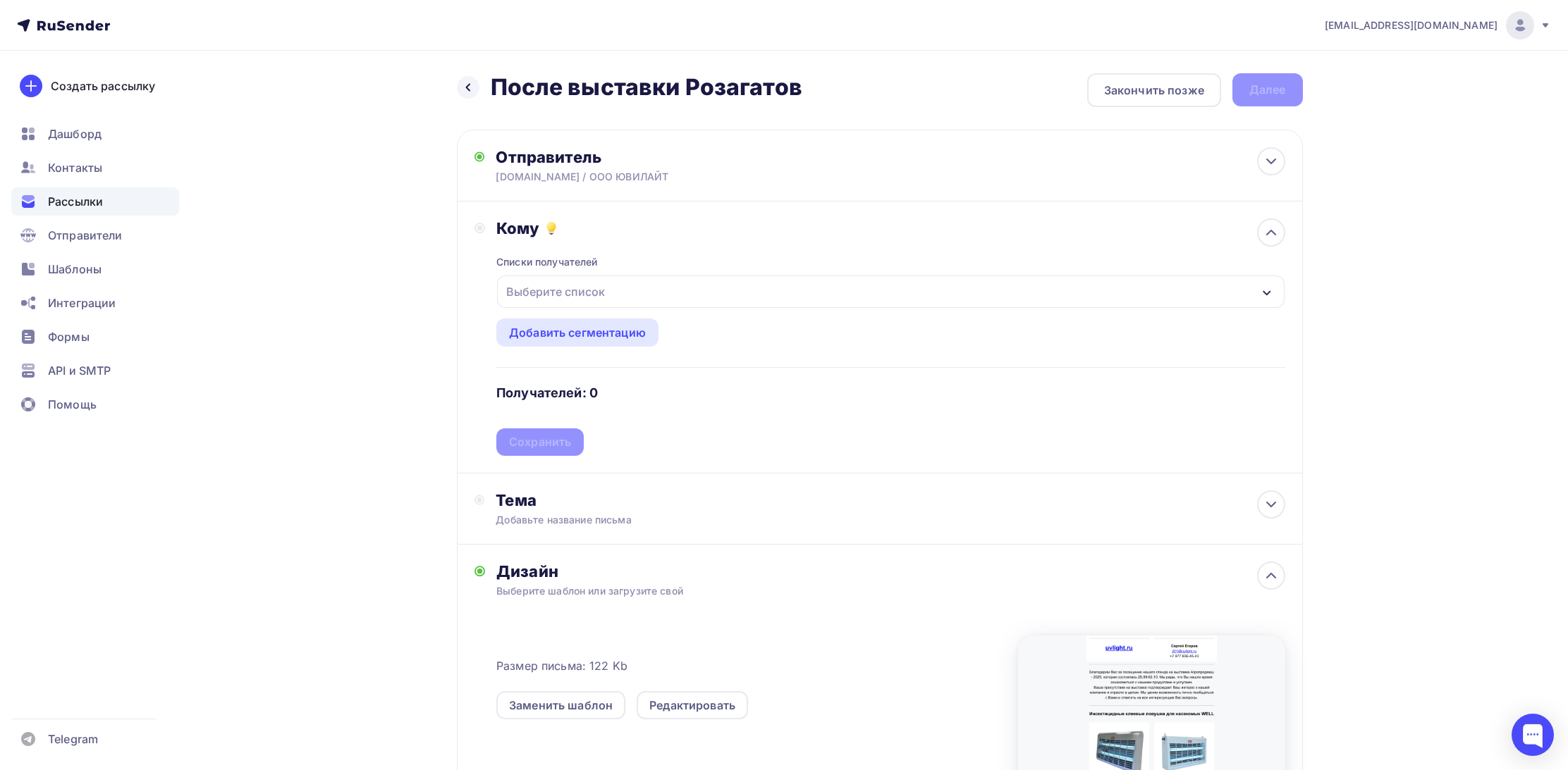
click at [573, 292] on div "Выберите список" at bounding box center [556, 291] width 110 height 26
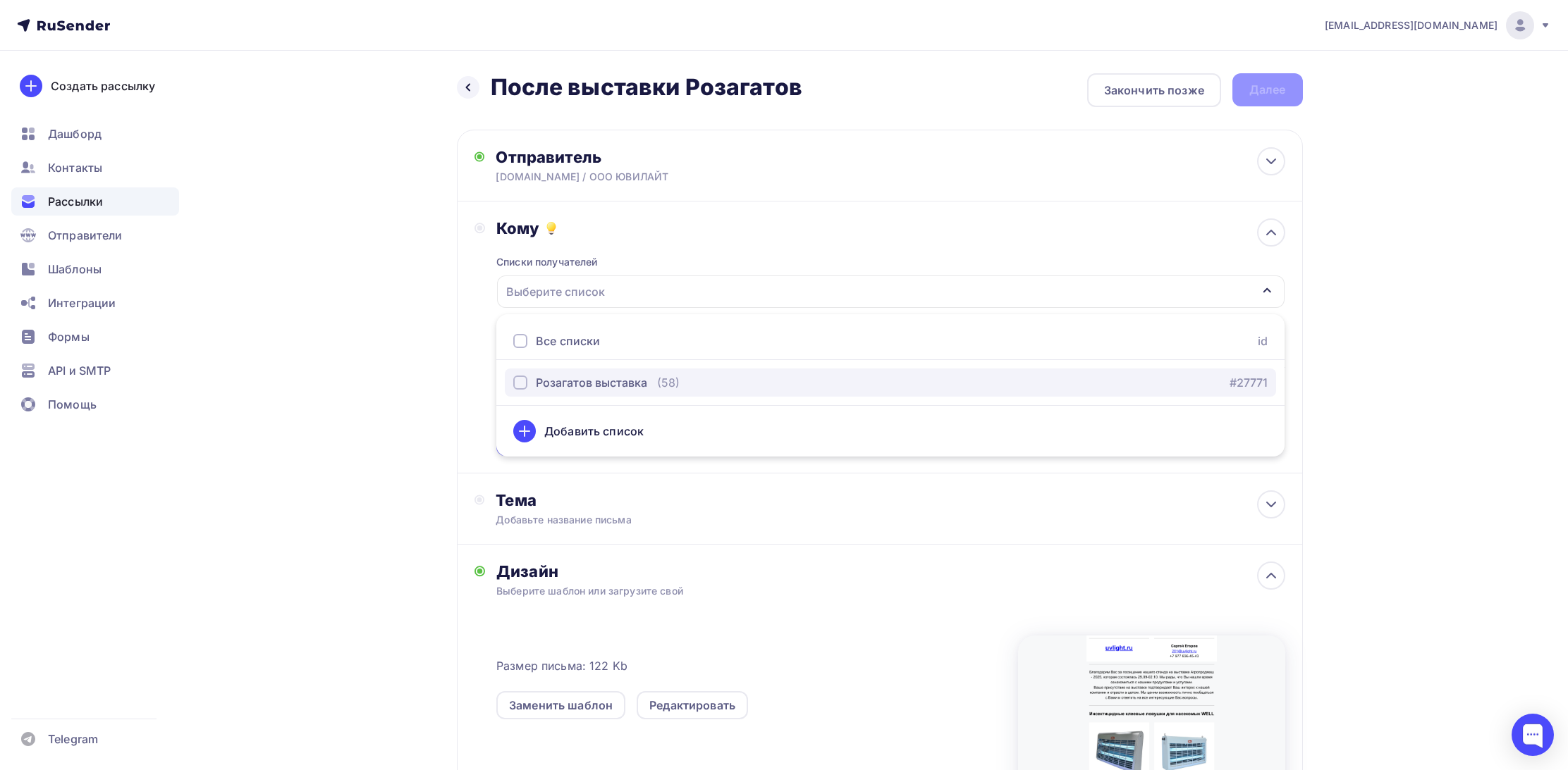
click at [523, 385] on div "button" at bounding box center [520, 382] width 14 height 14
click at [477, 347] on div "Кому Списки получателей Розагатов выставка Все списки id Розагатов выставка (58…" at bounding box center [879, 337] width 811 height 237
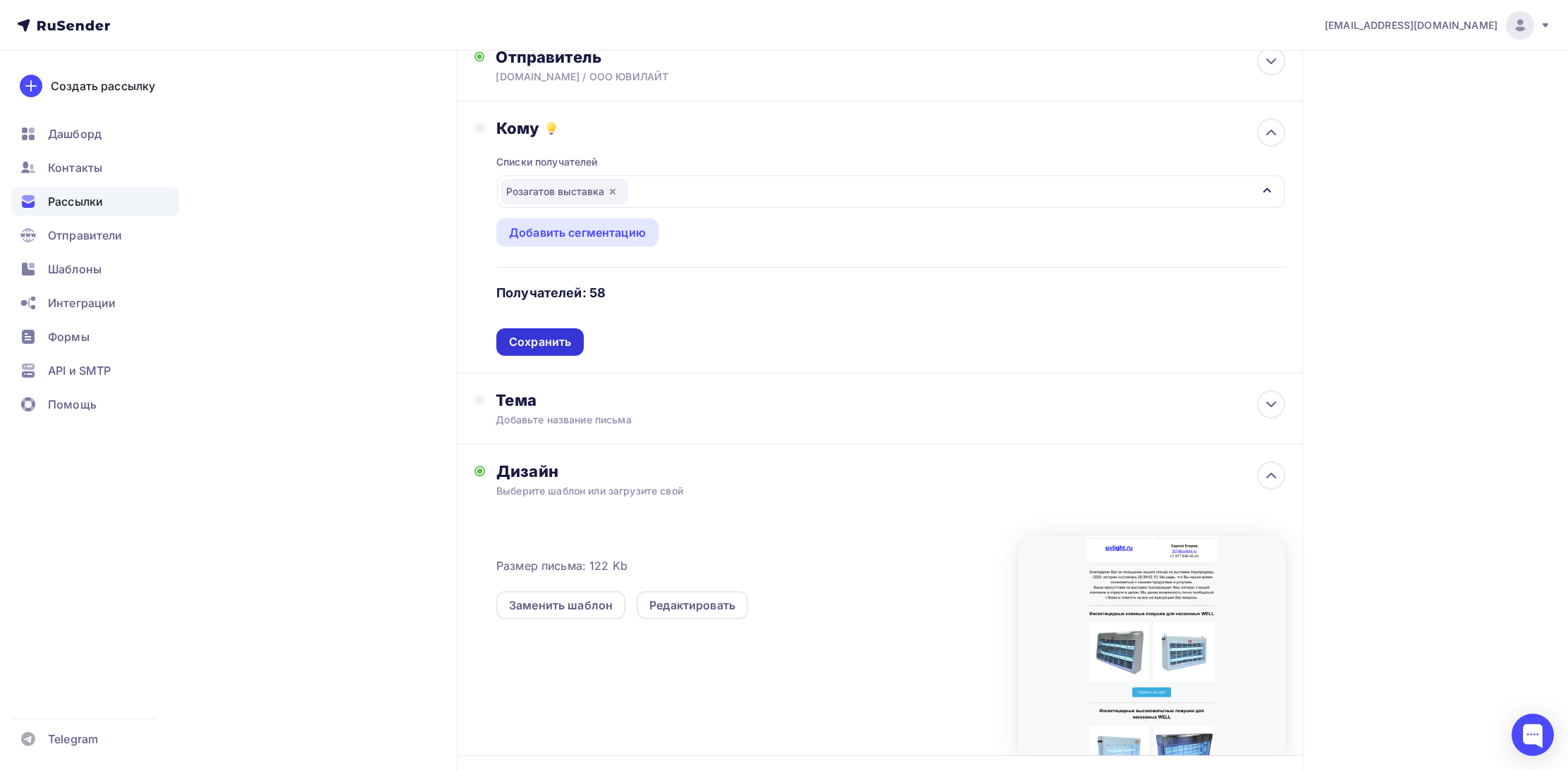
click at [555, 340] on div "Сохранить" at bounding box center [539, 342] width 62 height 16
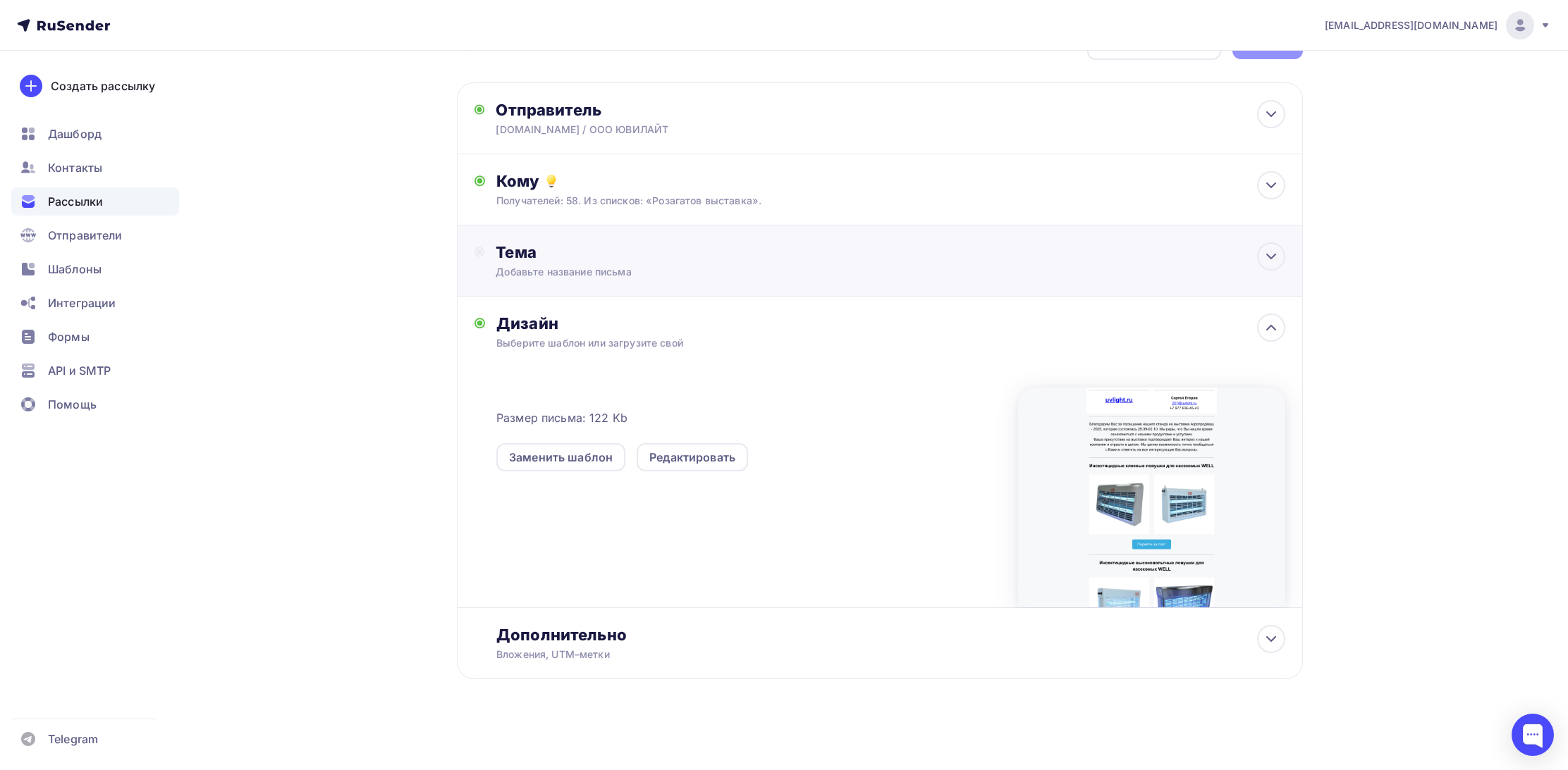
click at [582, 267] on div "Добавьте название письма" at bounding box center [621, 272] width 251 height 14
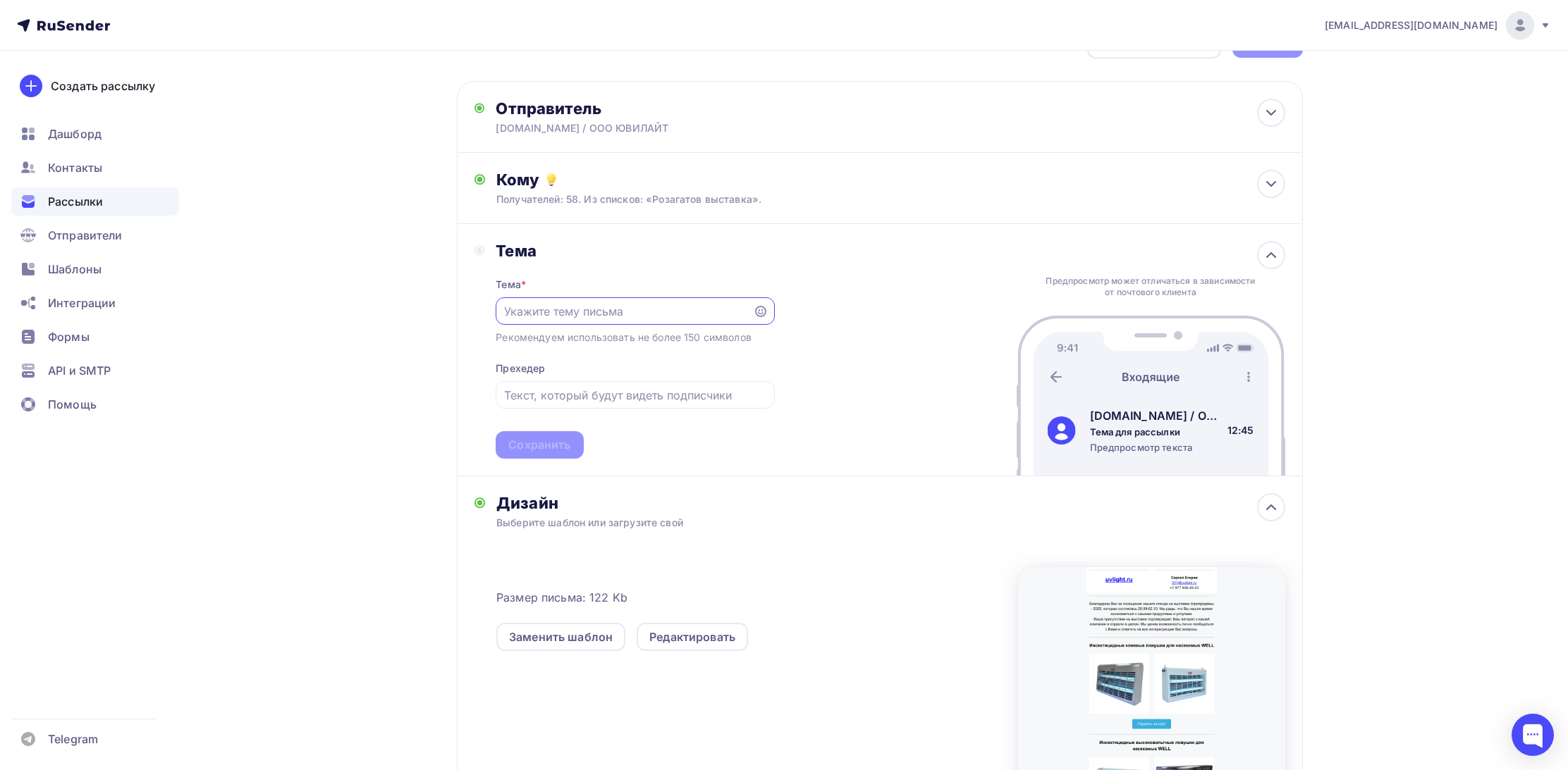
type input "И"
type input "Информационное письмо"
click at [561, 399] on input "text" at bounding box center [635, 394] width 262 height 17
click at [564, 441] on div "Сохранить" at bounding box center [539, 445] width 62 height 16
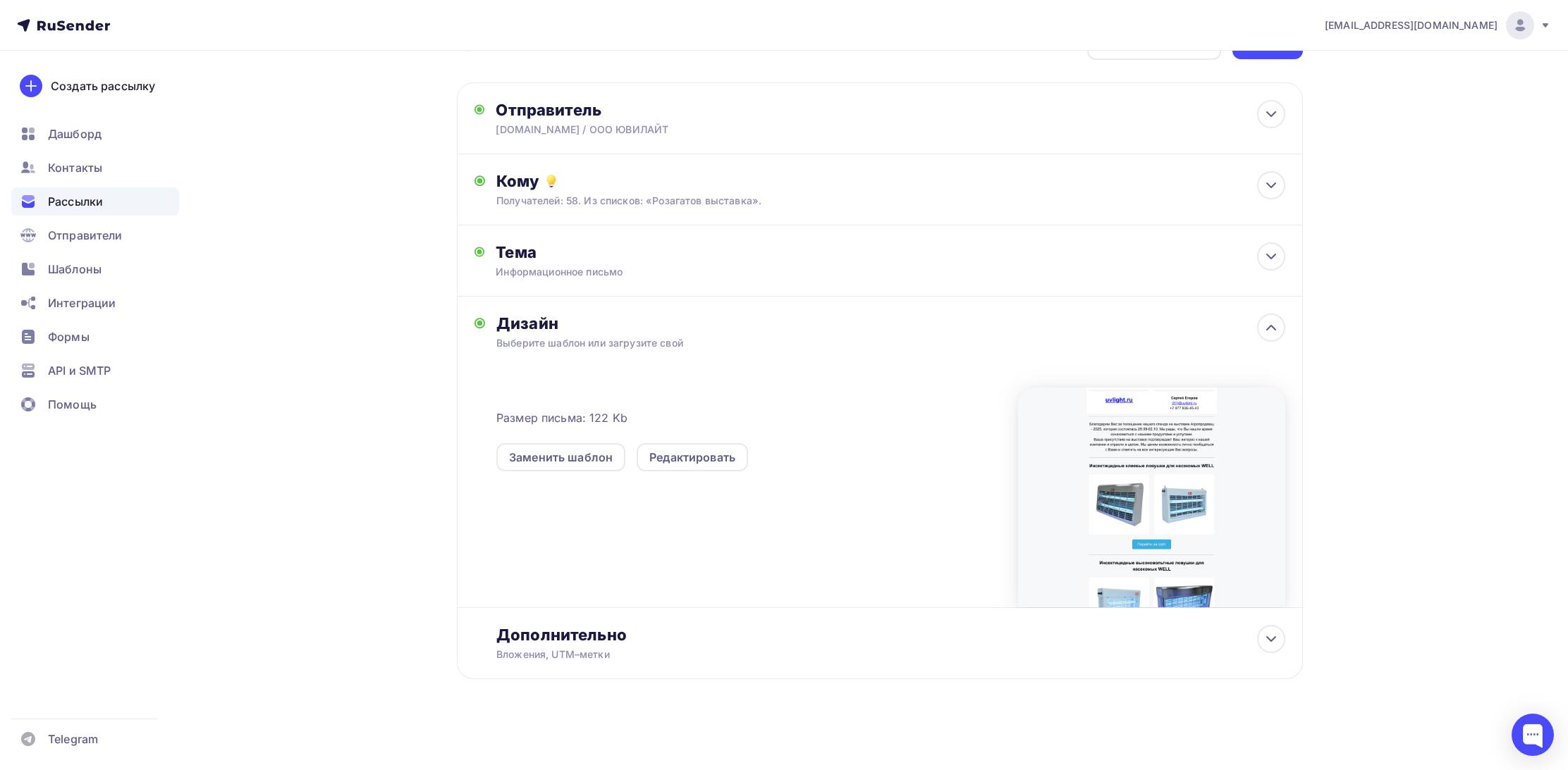
scroll to position [50, 0]
click at [577, 638] on div "Дополнительно" at bounding box center [890, 634] width 788 height 20
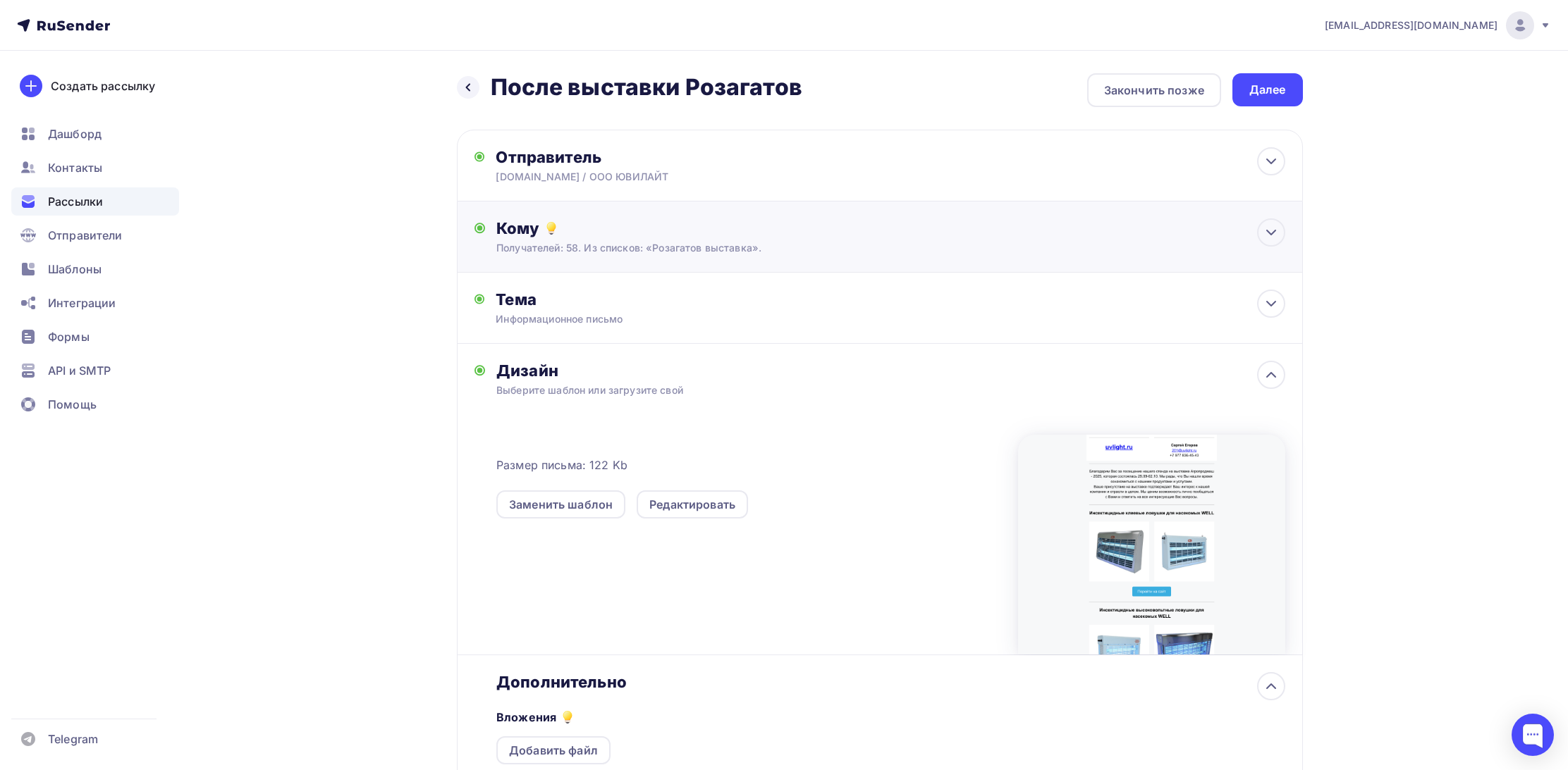
scroll to position [0, 0]
click at [1276, 92] on div "Далее" at bounding box center [1268, 90] width 37 height 16
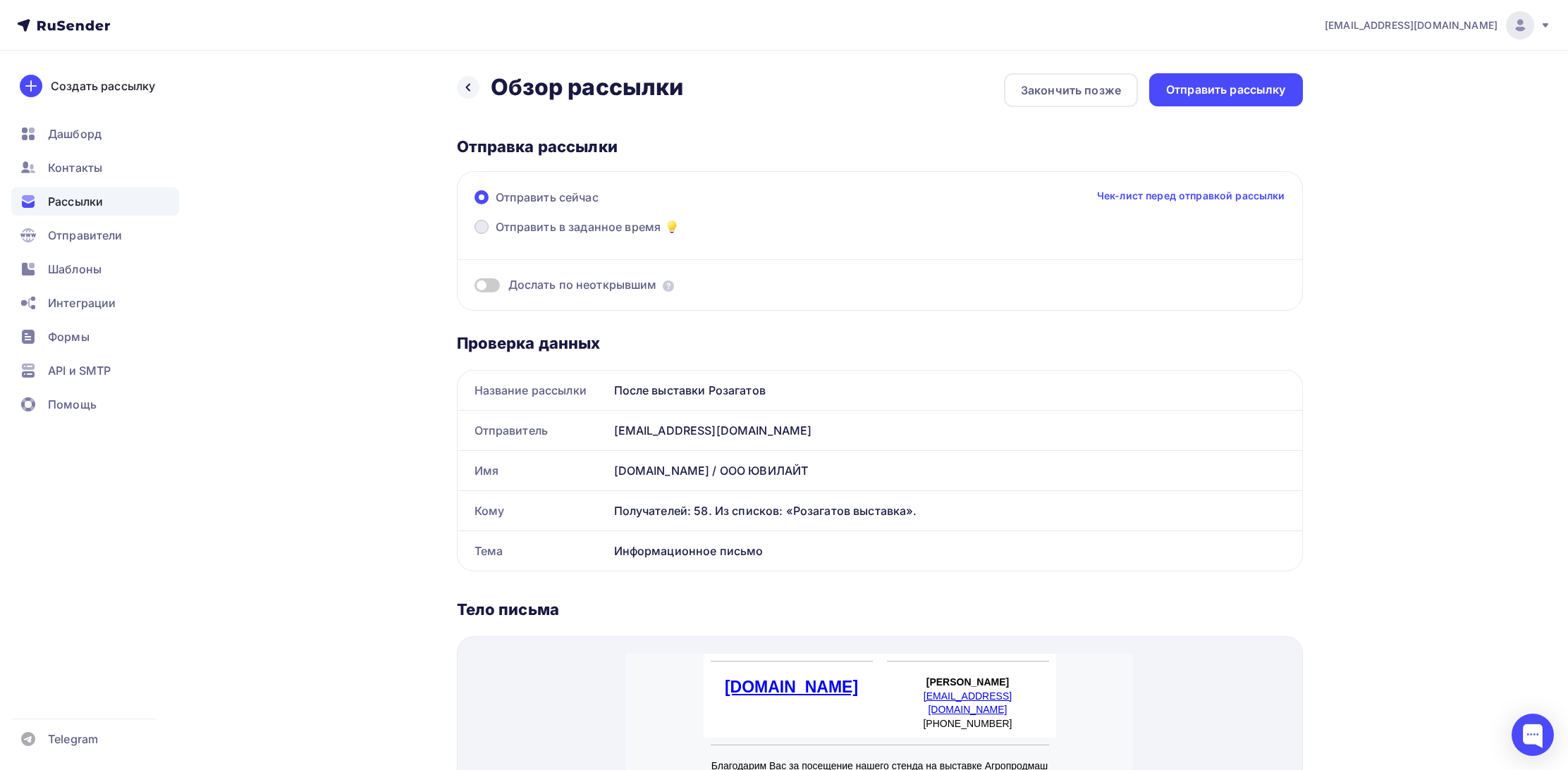
click at [557, 224] on span "Отправить в заданное время" at bounding box center [578, 226] width 166 height 17
click at [496, 235] on input "Отправить в заданное время" at bounding box center [496, 235] width 0 height 0
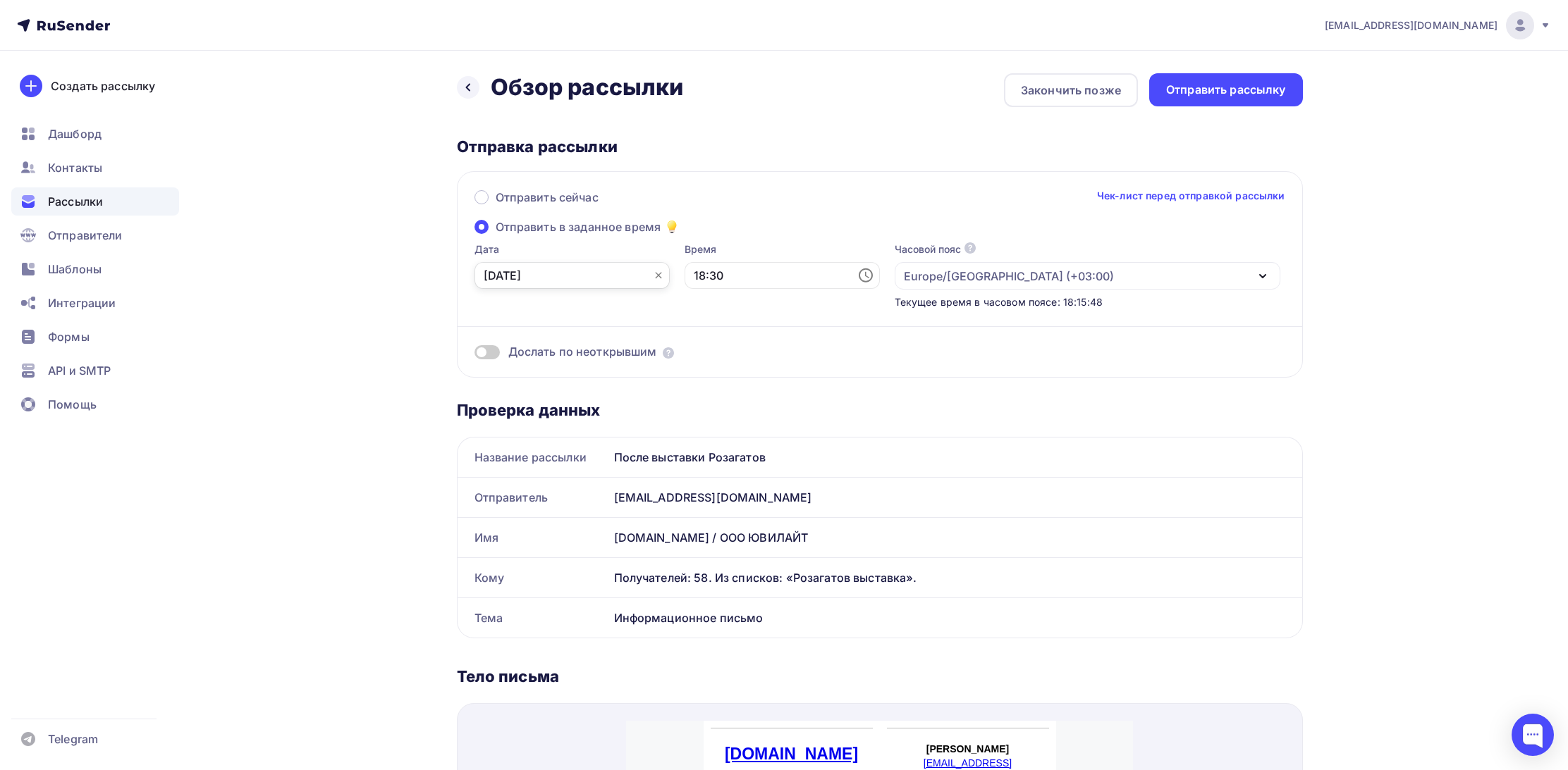
click at [572, 277] on input "08.10.2025" at bounding box center [572, 275] width 195 height 27
click at [560, 377] on div "9" at bounding box center [562, 374] width 23 height 12
type input "09.10.2025"
click at [802, 278] on input "18:30" at bounding box center [781, 275] width 195 height 27
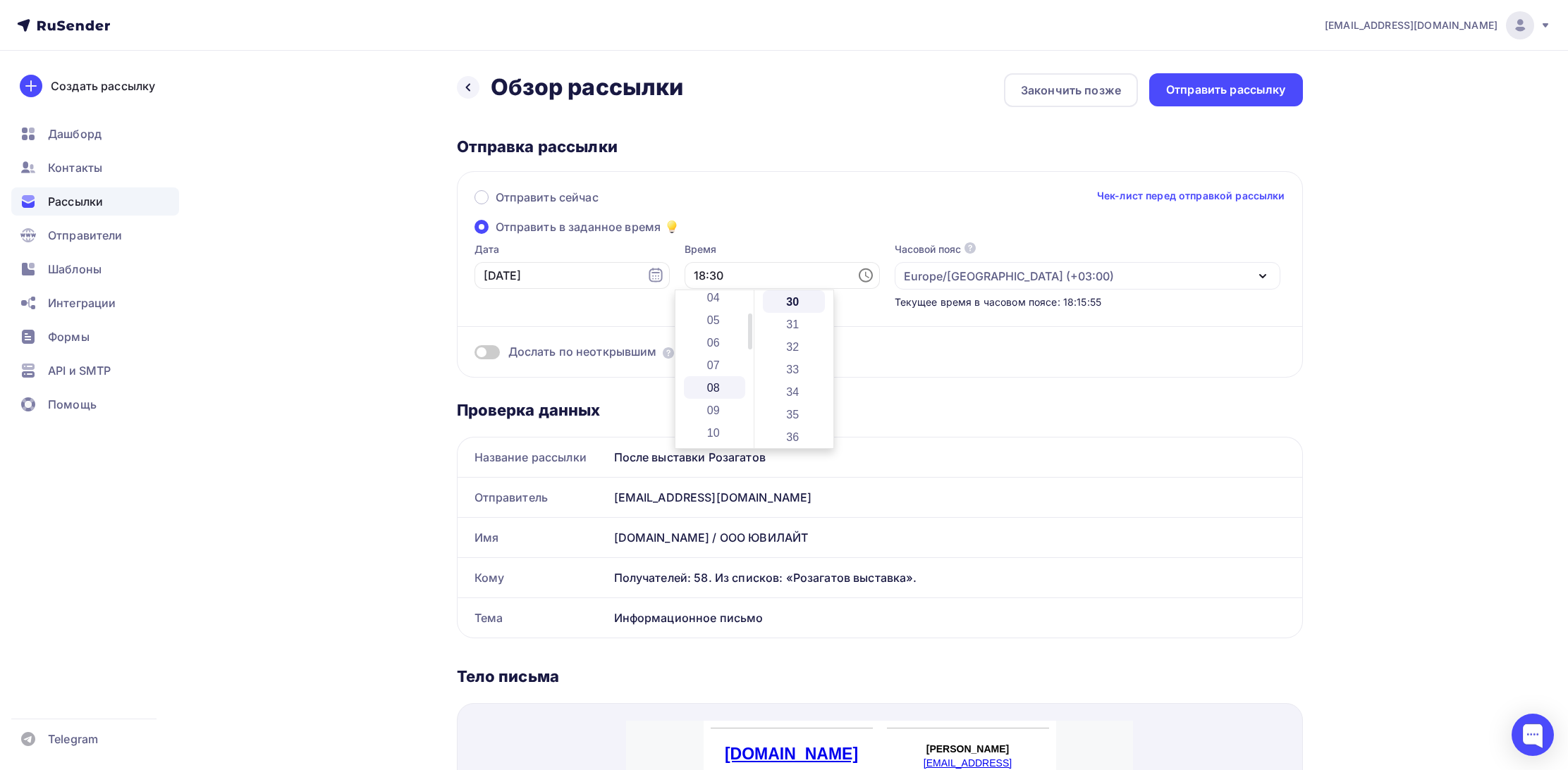
click at [716, 388] on li "08" at bounding box center [714, 387] width 62 height 23
click at [792, 297] on li "00" at bounding box center [793, 301] width 62 height 23
type input "08:00"
click at [419, 337] on div "Назад Обзор рассылки Обзор рассылки Закончить позже Отправить рассылку Отправка…" at bounding box center [784, 739] width 1155 height 1377
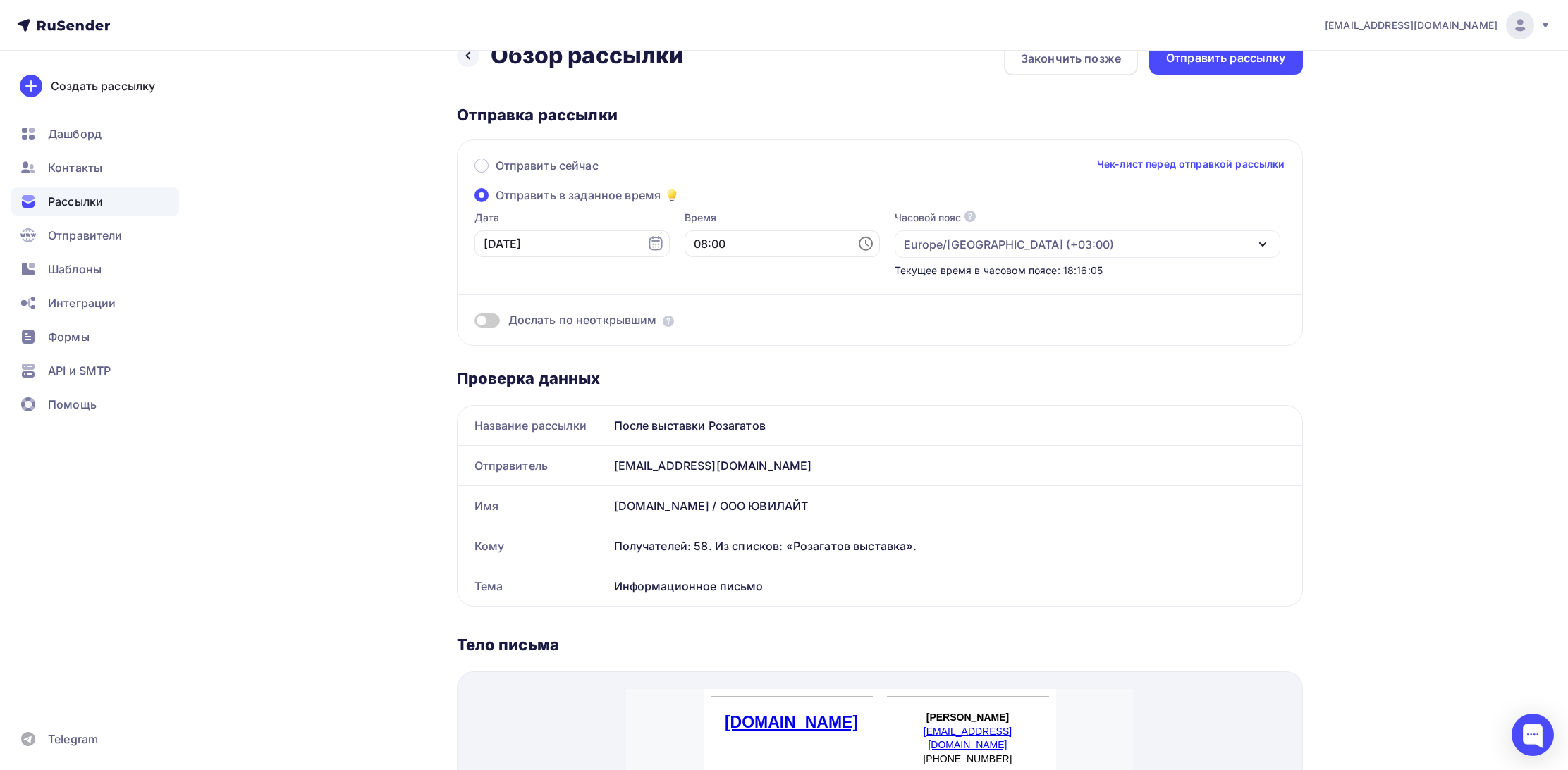
scroll to position [34, 0]
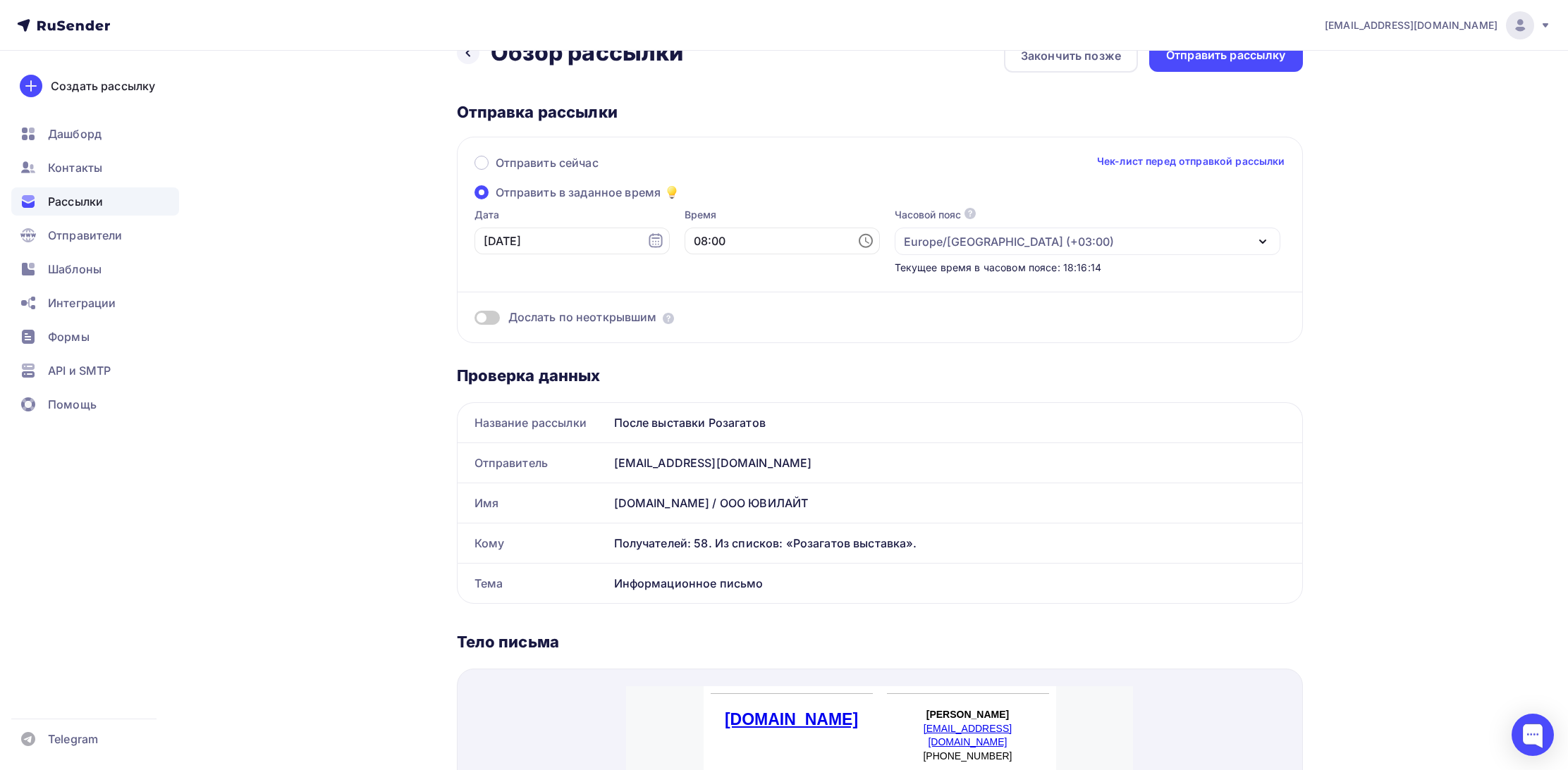
click at [495, 321] on span at bounding box center [487, 317] width 26 height 14
click at [474, 320] on input "checkbox" at bounding box center [474, 320] width 0 height 0
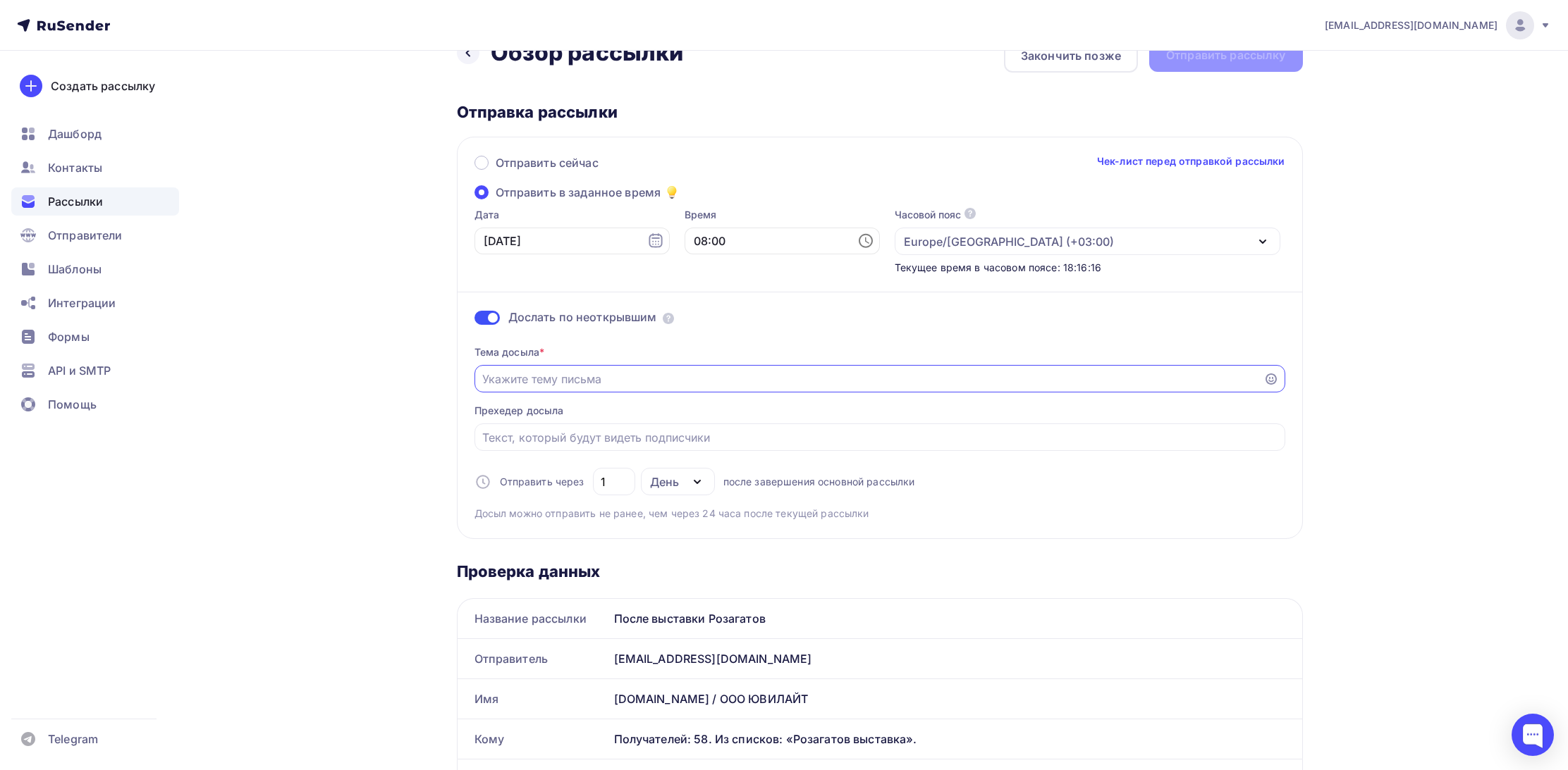
click at [556, 382] on input "Отправить в заданное время" at bounding box center [869, 378] width 773 height 17
click at [488, 318] on span at bounding box center [487, 317] width 26 height 14
click at [474, 320] on input "checkbox" at bounding box center [474, 320] width 0 height 0
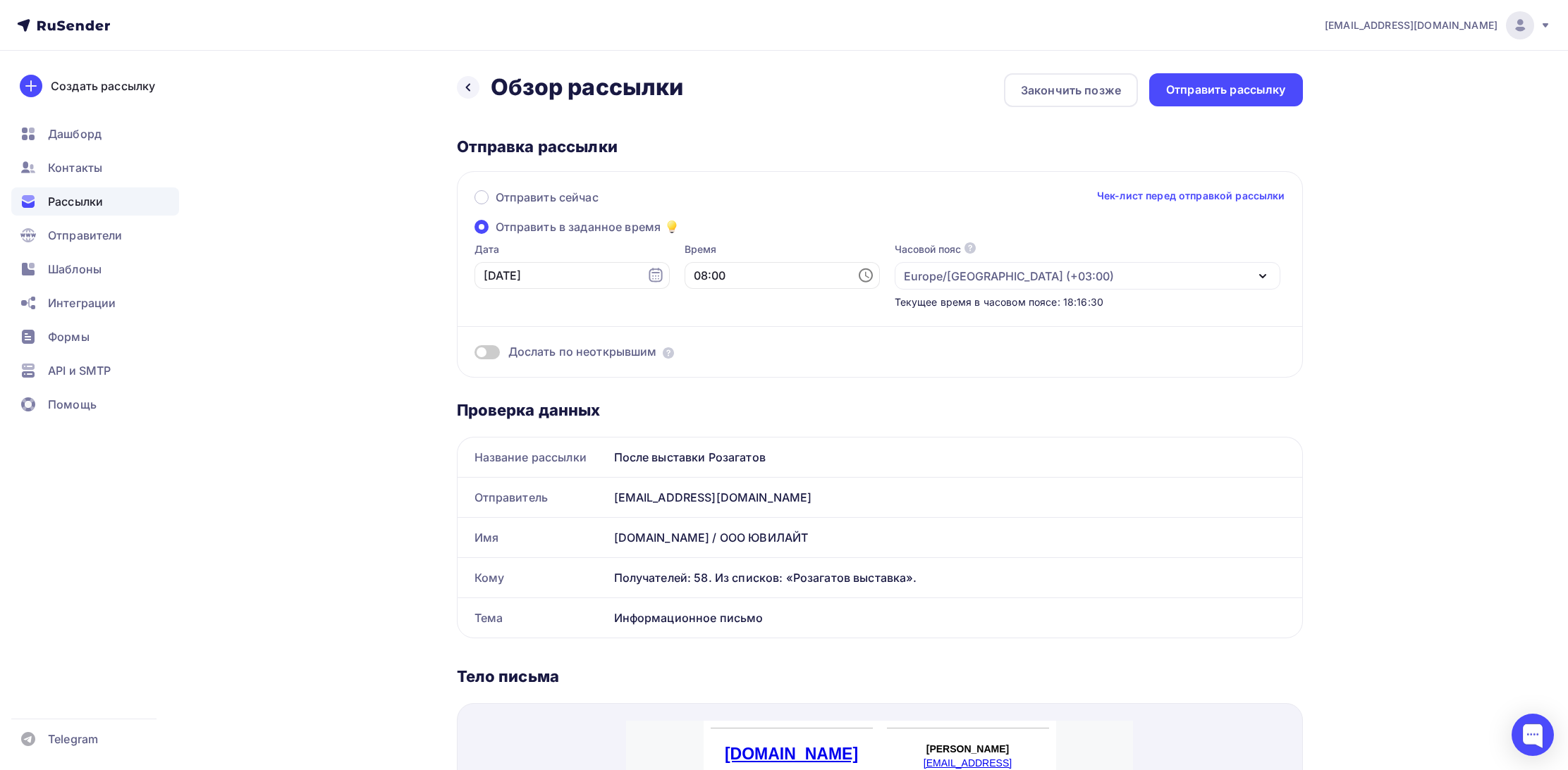
scroll to position [0, 0]
click at [1167, 196] on link "Чек-лист перед отправкой рассылки" at bounding box center [1190, 195] width 188 height 14
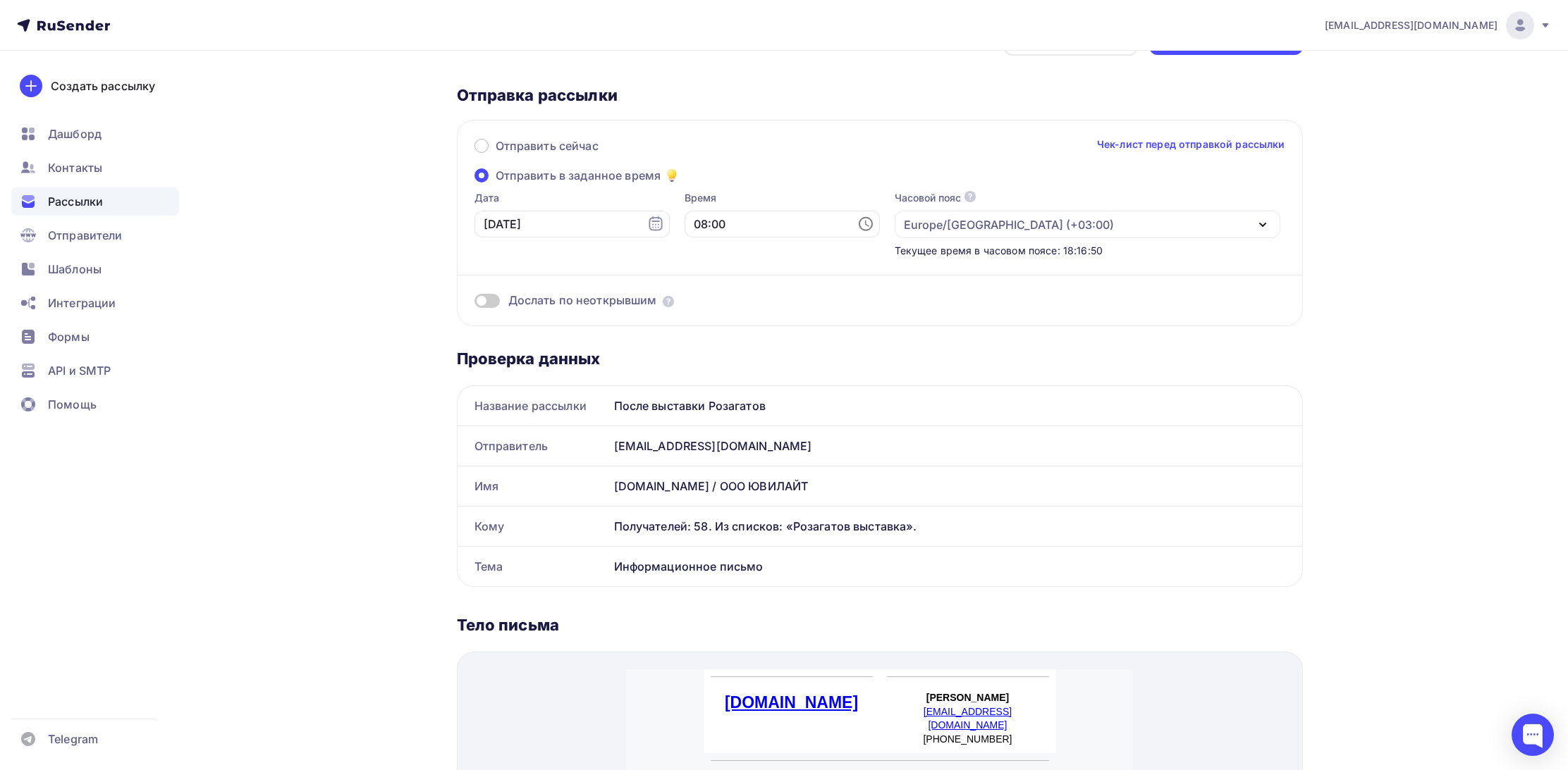
scroll to position [50, 0]
click at [491, 300] on span at bounding box center [487, 301] width 26 height 14
click at [474, 304] on input "checkbox" at bounding box center [474, 304] width 0 height 0
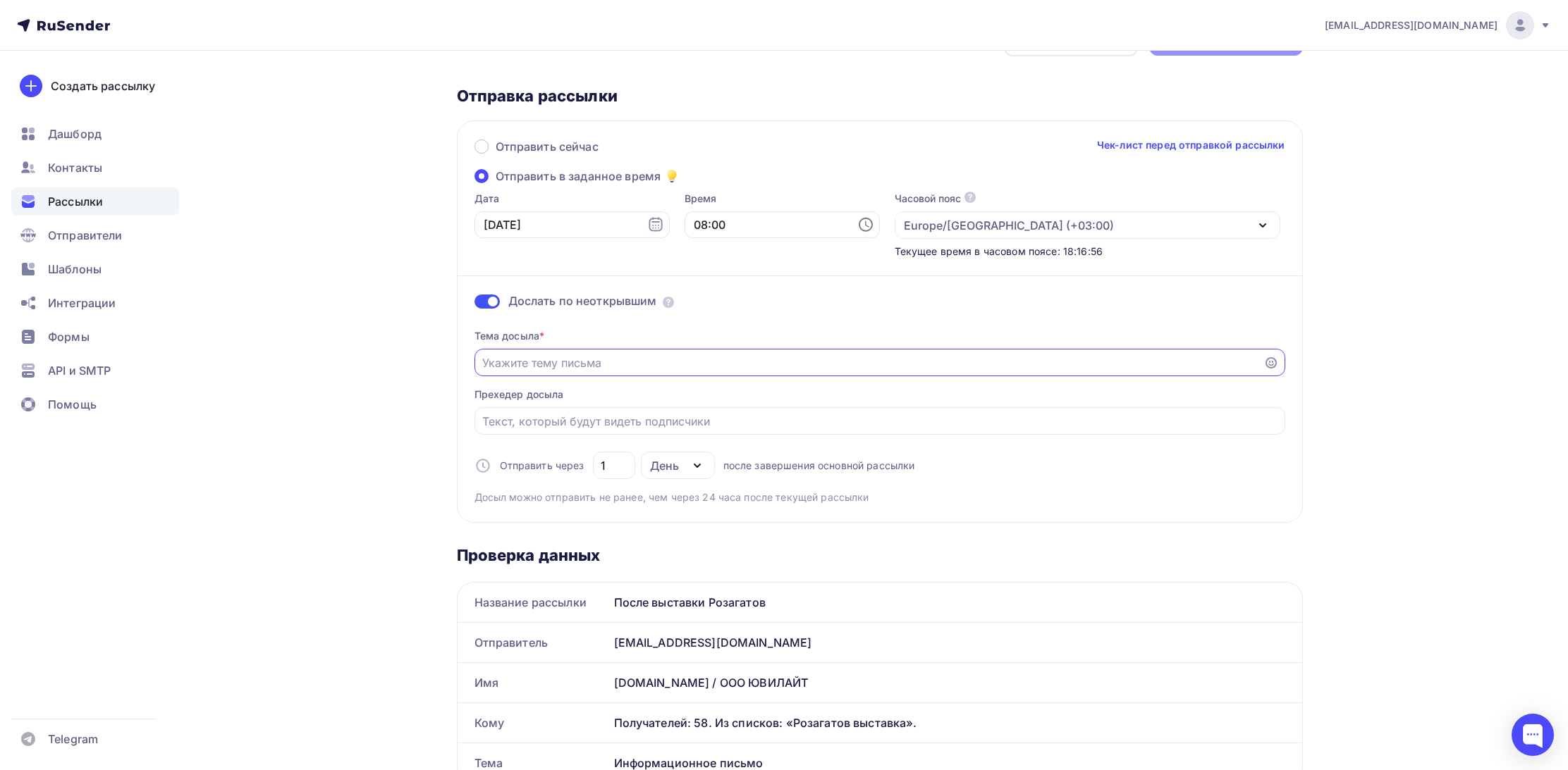
click at [558, 369] on input "Отправить в заданное время" at bounding box center [869, 362] width 773 height 17
type input "Информационное письмо"
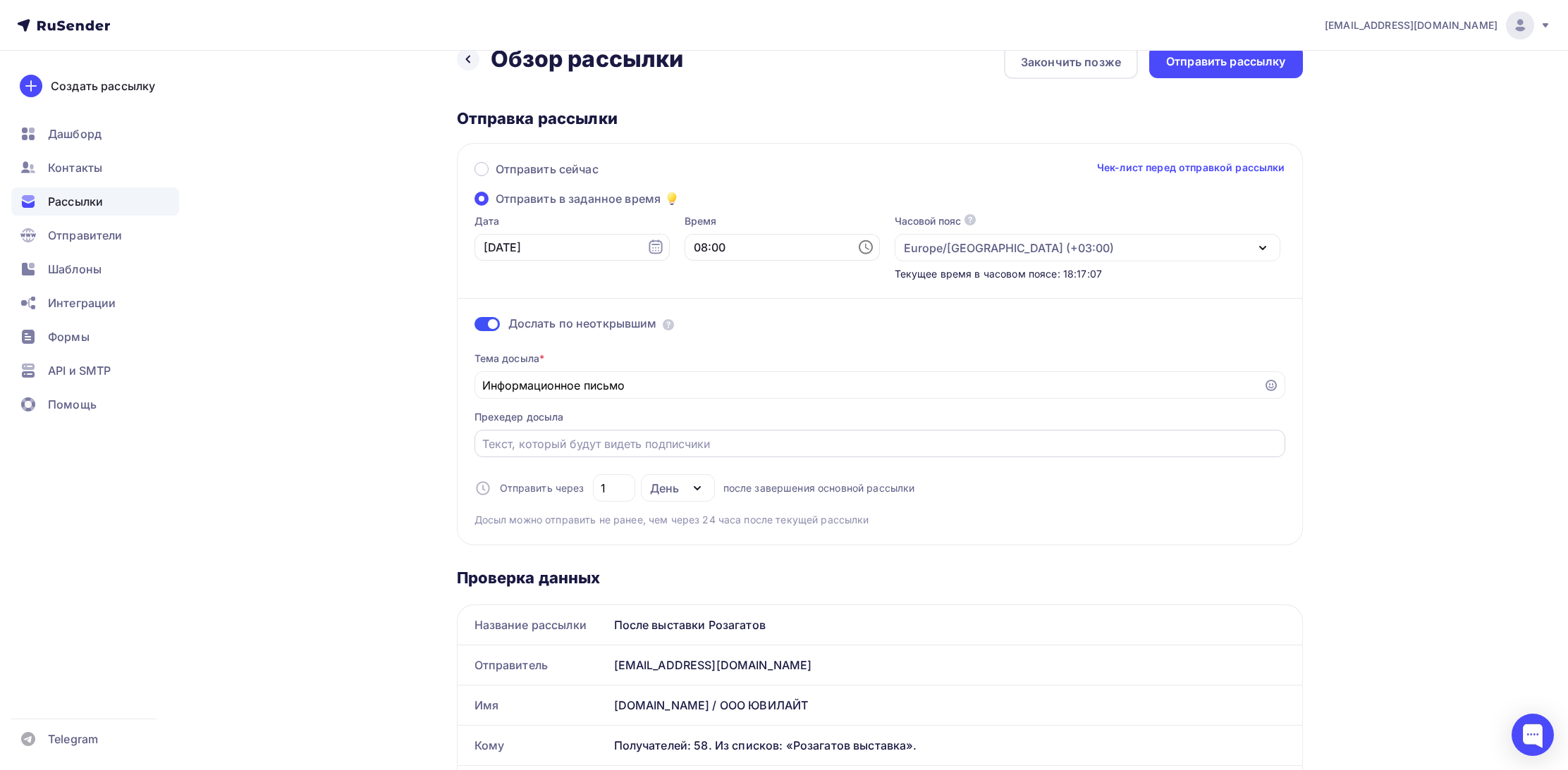
scroll to position [22, 0]
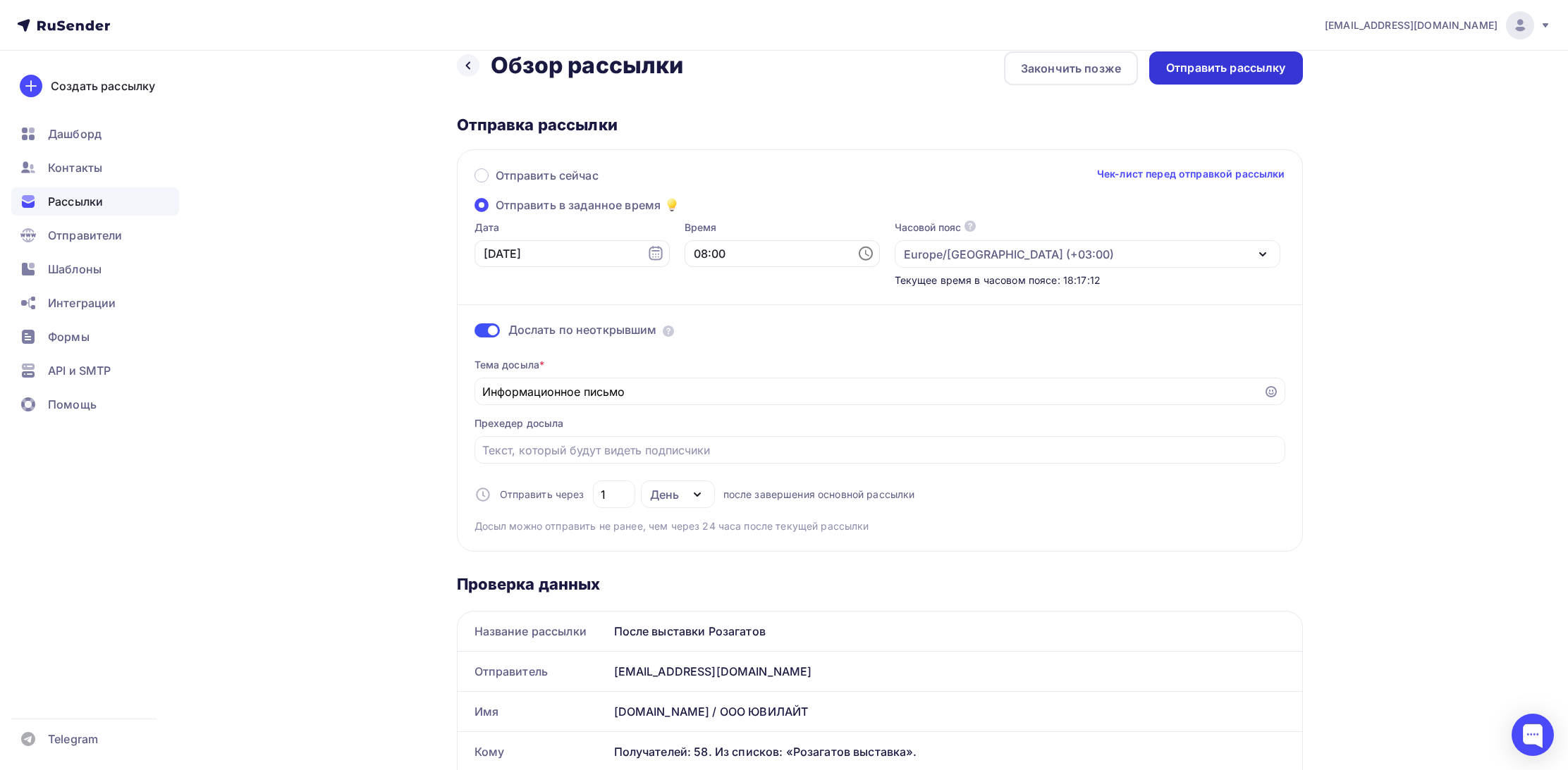
click at [1217, 72] on div "Отправить рассылку" at bounding box center [1226, 68] width 120 height 16
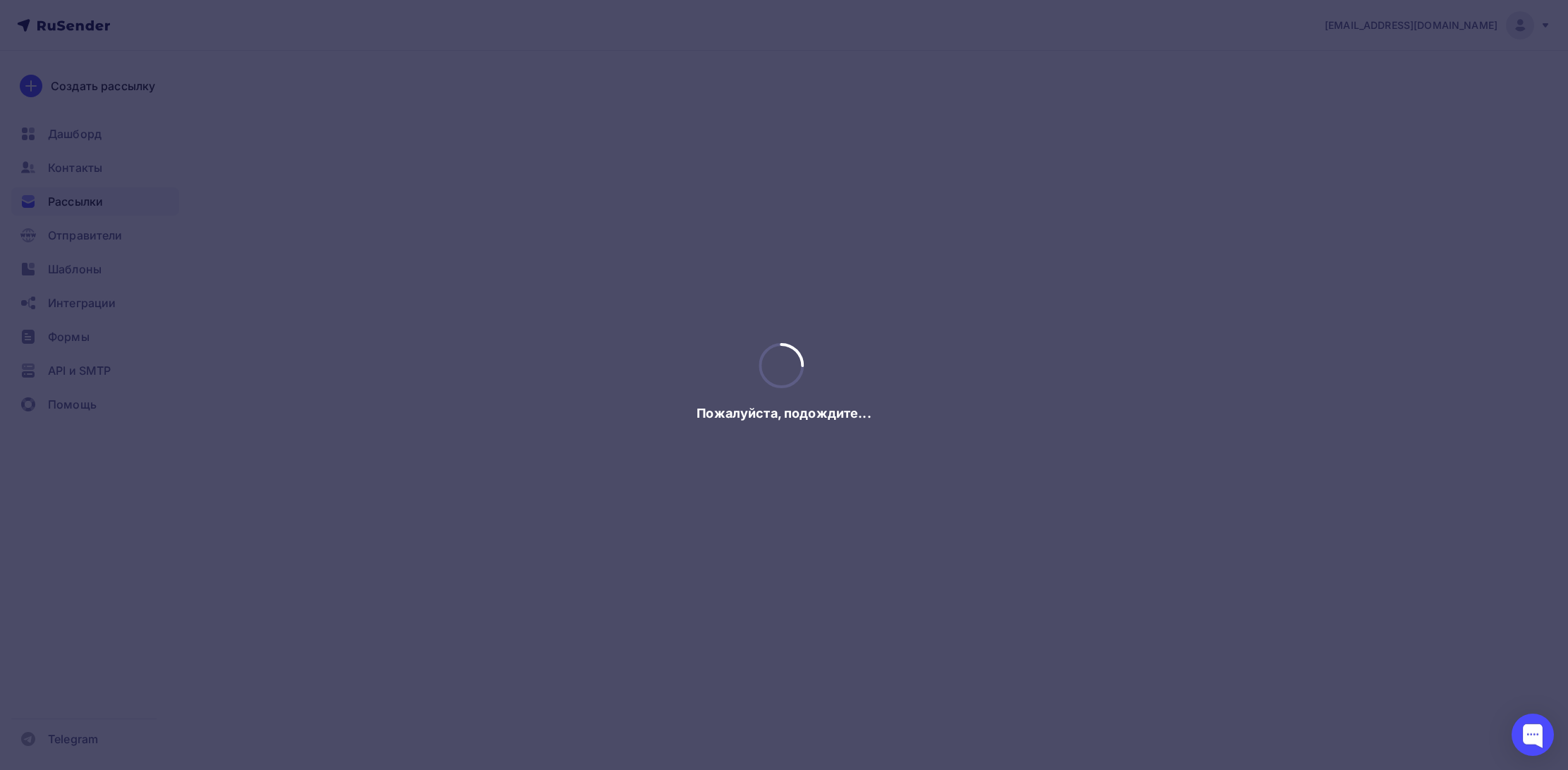
scroll to position [0, 0]
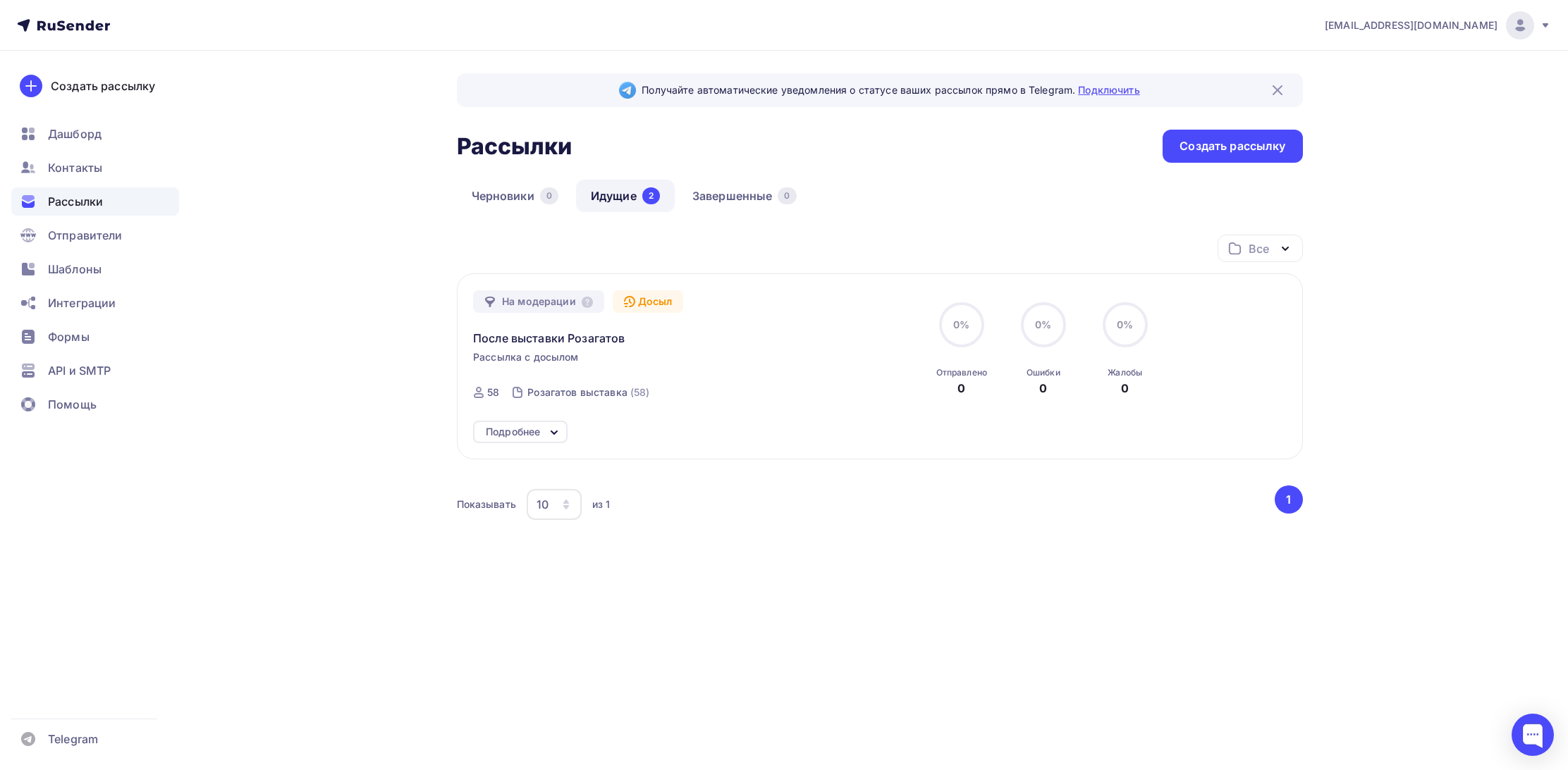
click at [1094, 91] on link "Подключить" at bounding box center [1108, 90] width 61 height 12
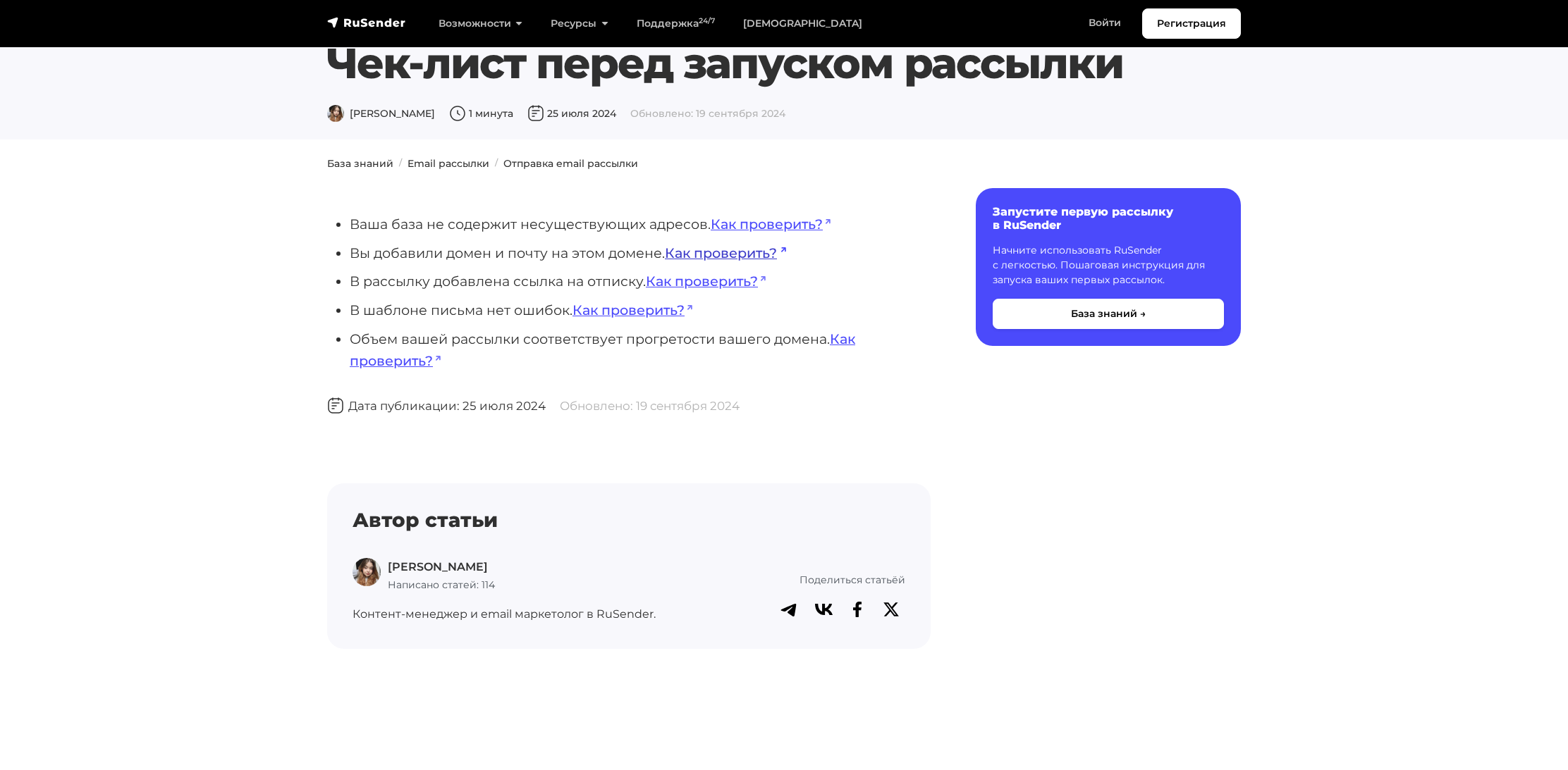
scroll to position [31, 0]
